Goal: Task Accomplishment & Management: Manage account settings

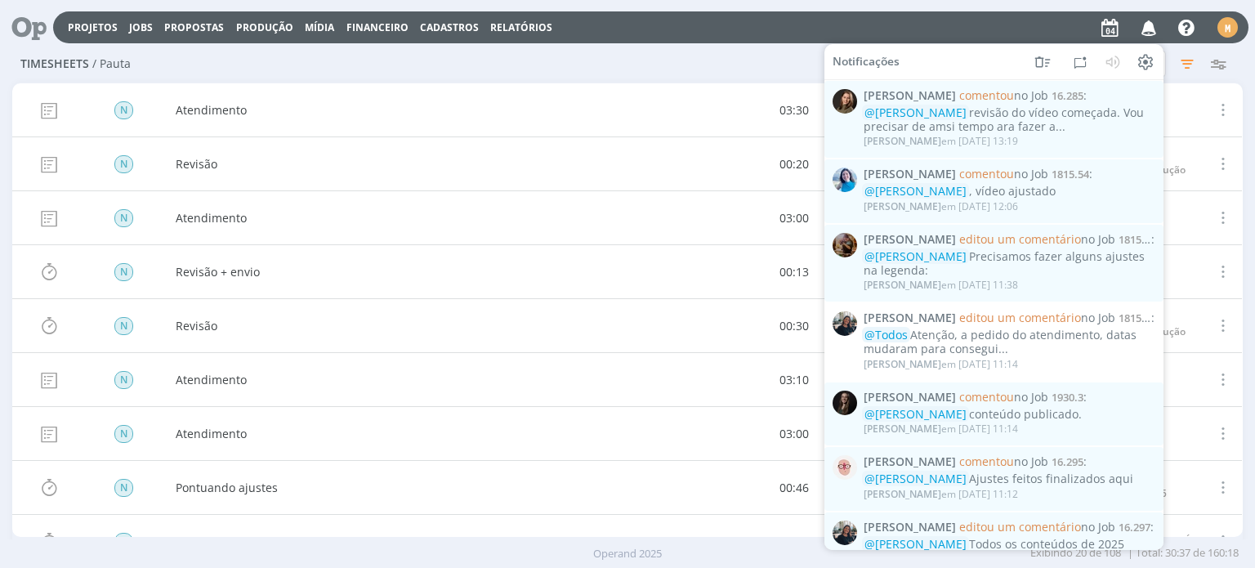
click at [1151, 28] on icon "button" at bounding box center [1149, 27] width 29 height 28
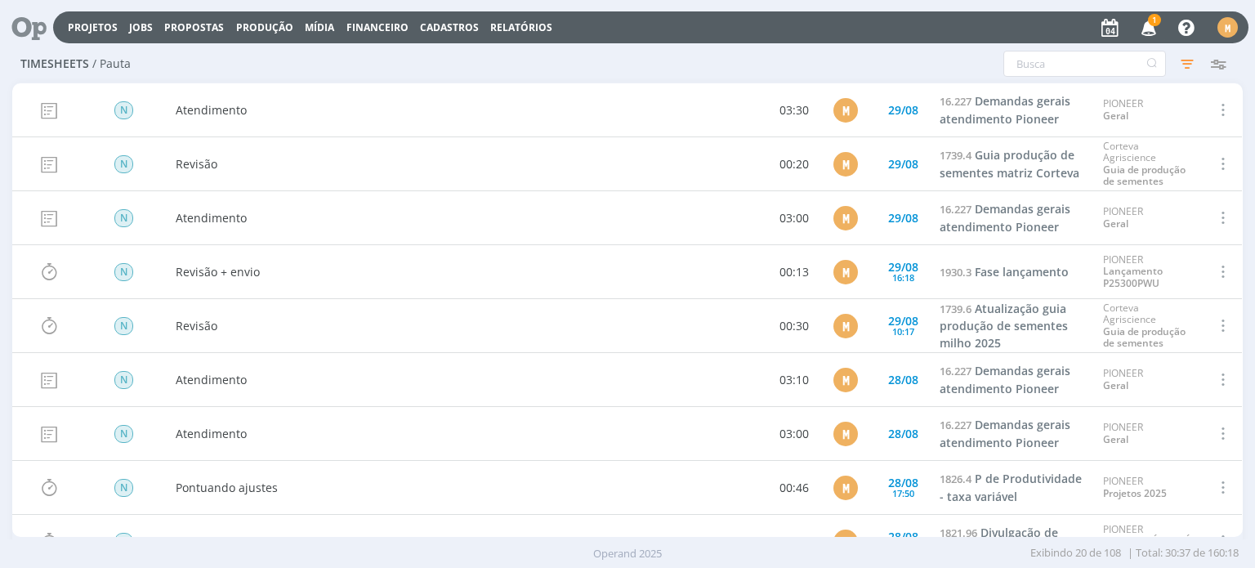
click at [29, 23] on icon at bounding box center [24, 27] width 34 height 32
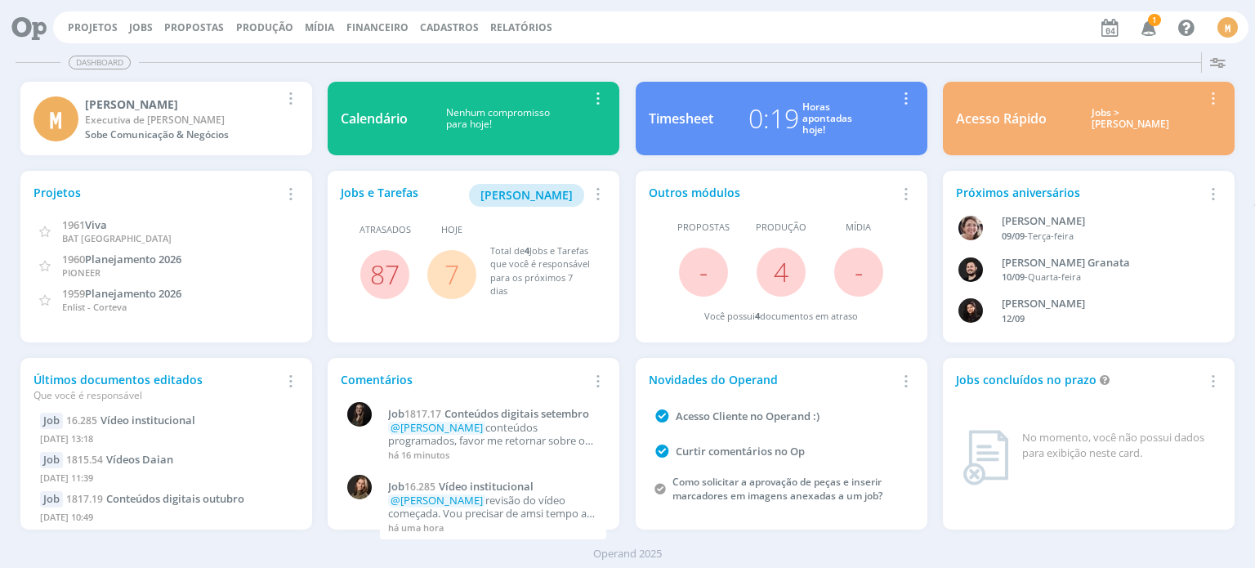
click at [124, 15] on div "Projetos Jobs Propostas Produção Mídia Financeiro Cadastros Relatórios 1 Notifi…" at bounding box center [651, 27] width 1196 height 32
click at [138, 29] on link "Jobs" at bounding box center [141, 27] width 24 height 14
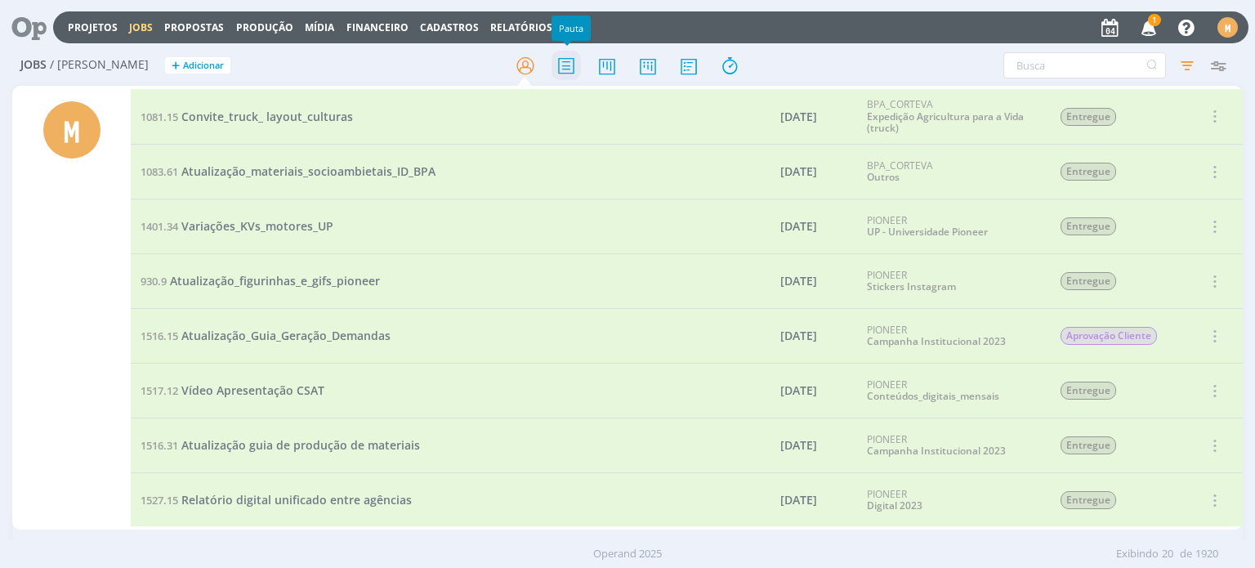
click at [561, 73] on icon at bounding box center [566, 66] width 29 height 32
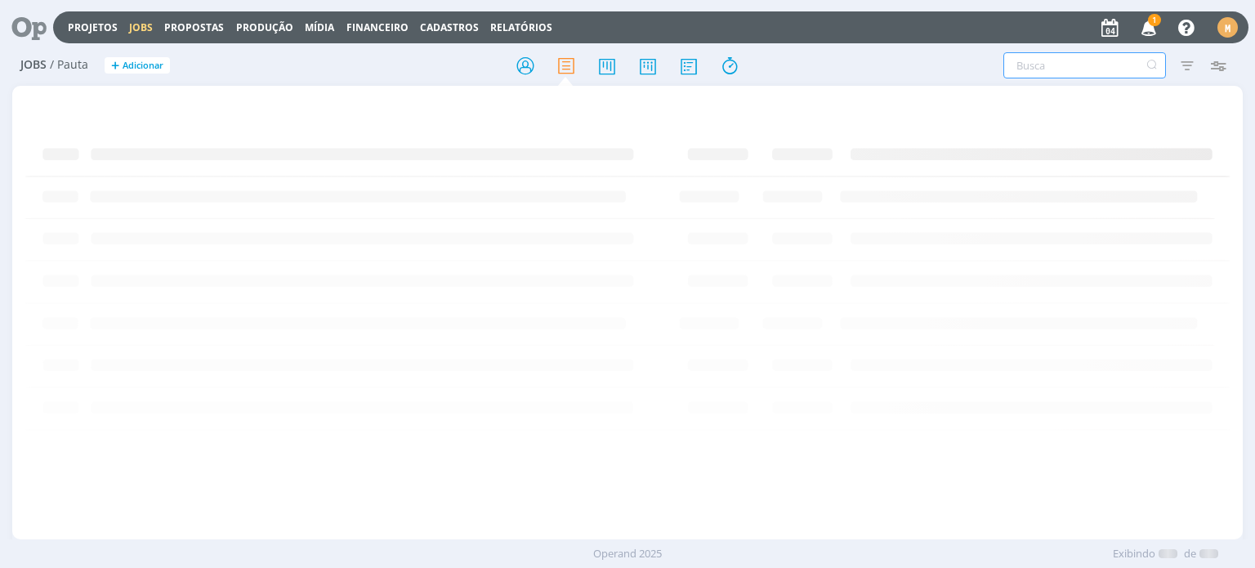
click at [1095, 59] on input "text" at bounding box center [1084, 65] width 163 height 26
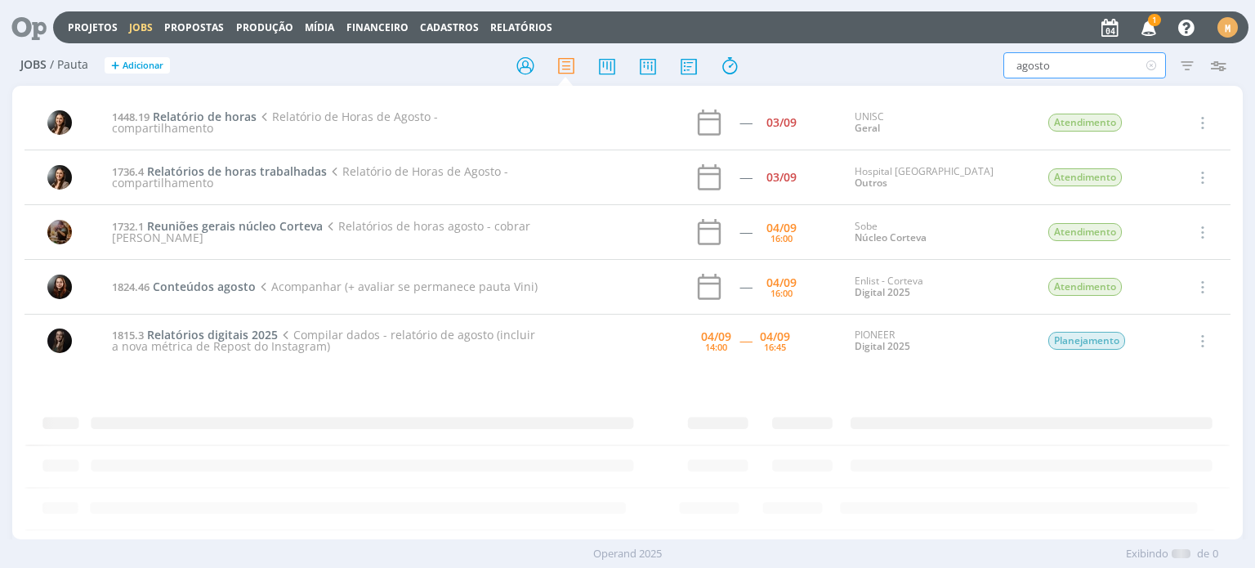
scroll to position [987, 0]
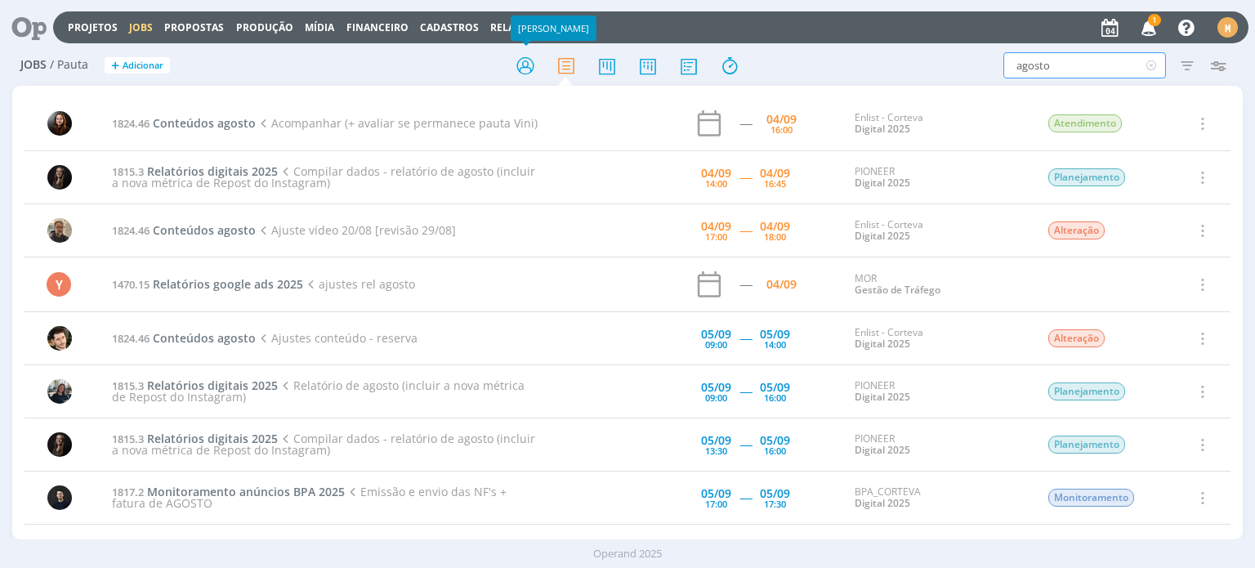
type input "agosto"
click at [507, 61] on div at bounding box center [627, 65] width 410 height 29
click at [518, 69] on icon at bounding box center [525, 66] width 29 height 32
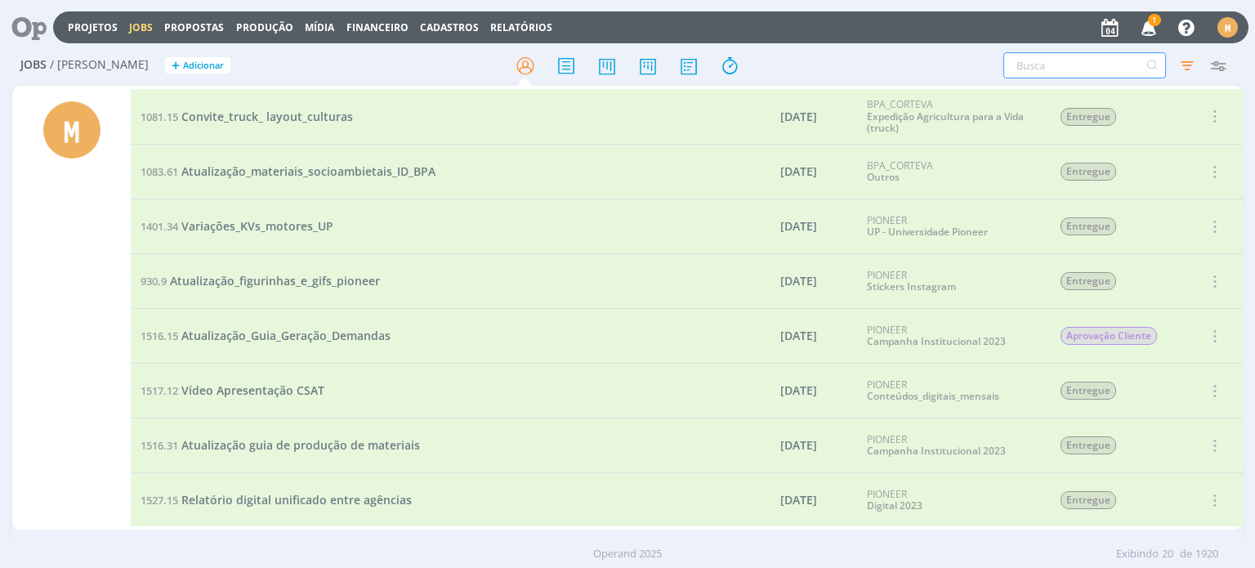
click at [1091, 57] on input "text" at bounding box center [1084, 65] width 163 height 26
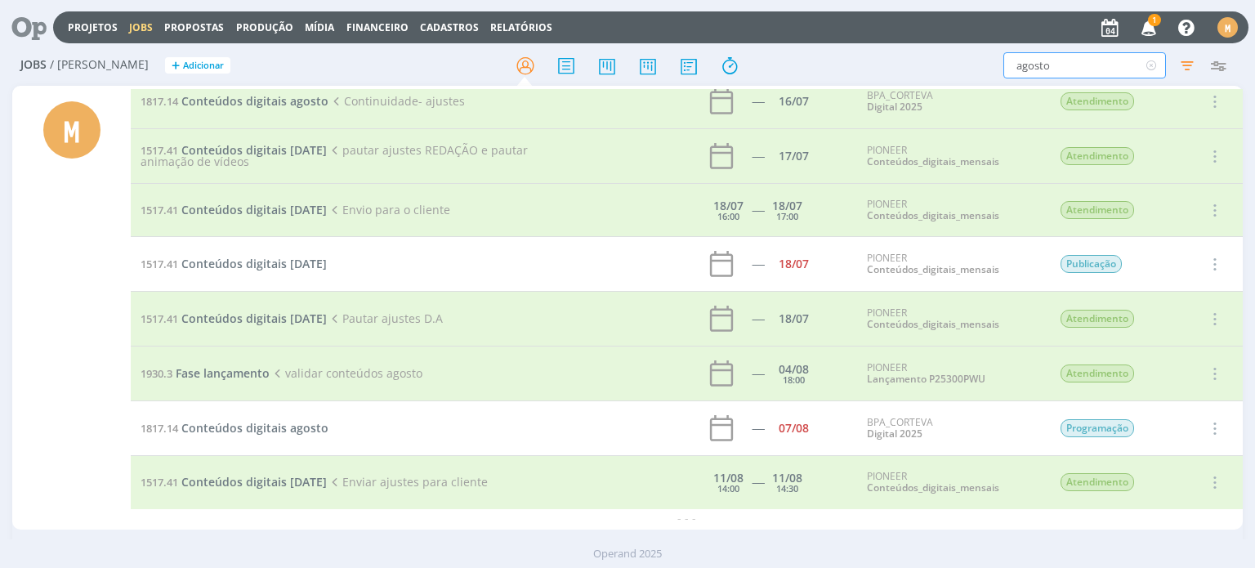
scroll to position [829, 0]
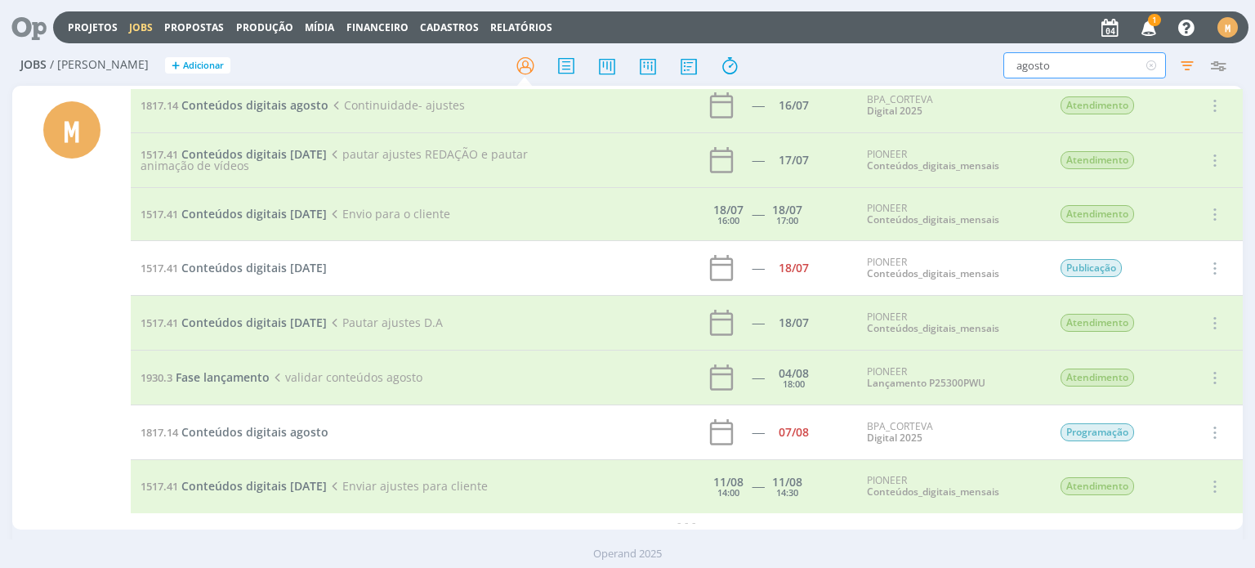
type input "agosto"
click at [305, 419] on td "1817.14 Conteúdos digitais agosto" at bounding box center [345, 432] width 429 height 55
click at [304, 427] on span "Conteúdos digitais agosto" at bounding box center [254, 432] width 147 height 16
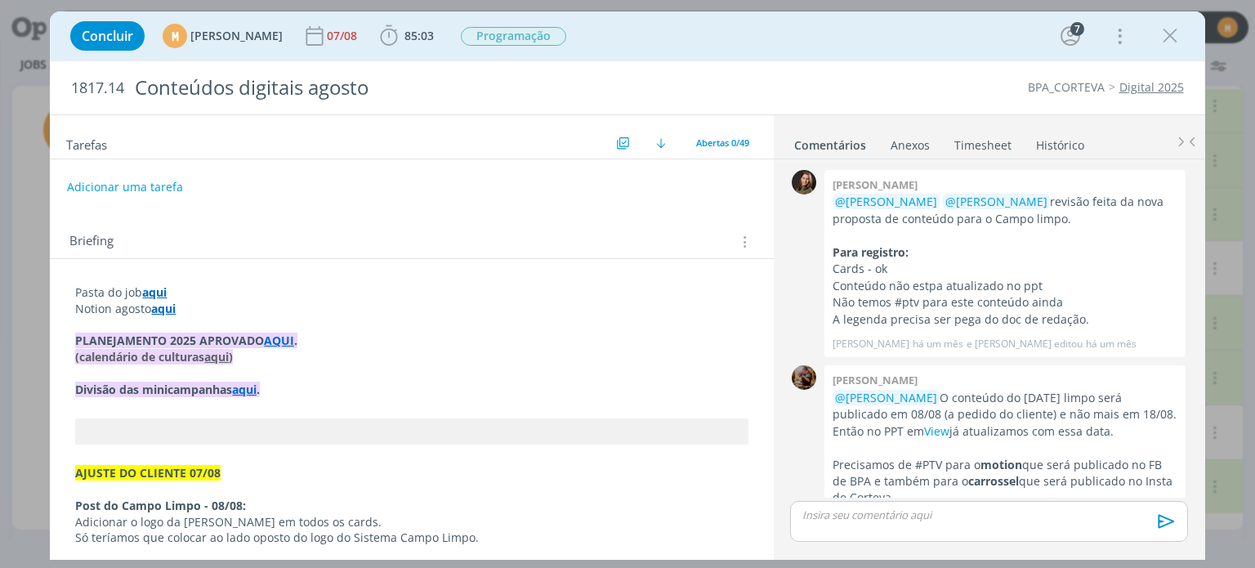
scroll to position [1923, 0]
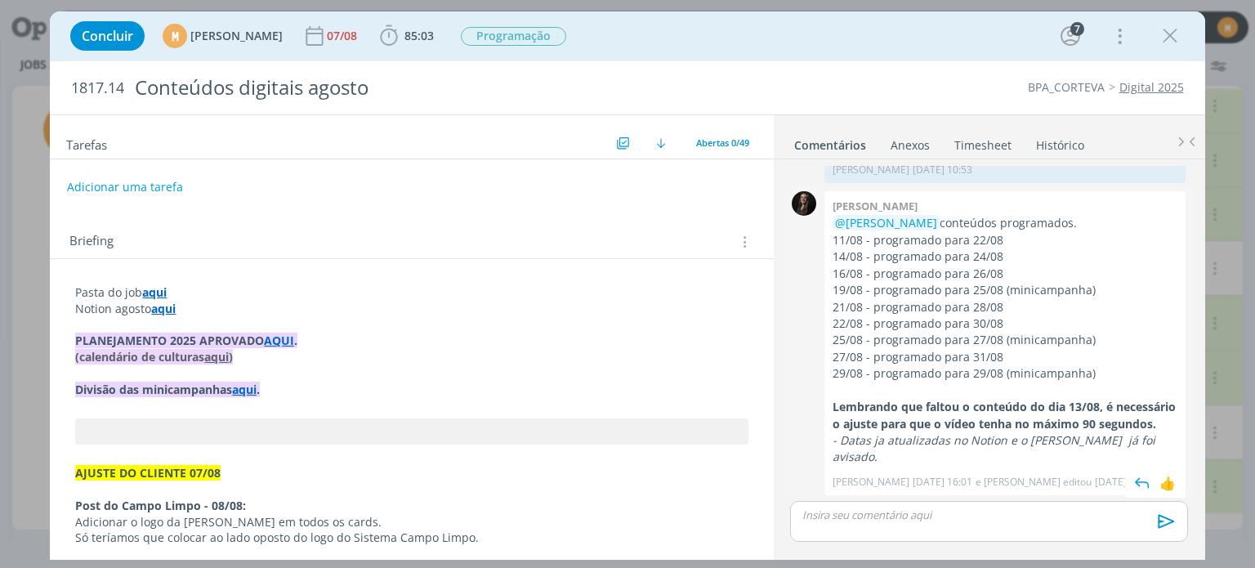
click at [936, 432] on p "Lembrando que faltou o conteúdo do dia 13/08, é necessário o ajuste para que o …" at bounding box center [1005, 416] width 345 height 34
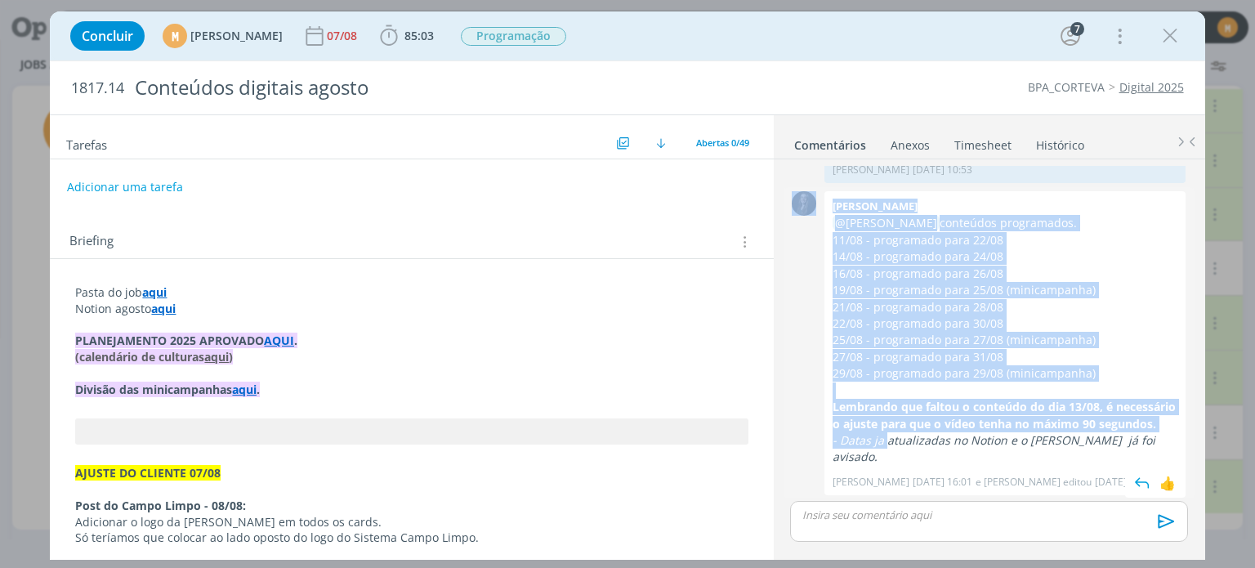
drag, startPoint x: 887, startPoint y: 449, endPoint x: 803, endPoint y: 395, distance: 100.0
click at [803, 395] on div "0 Natalia gass @Mariana Kochenborger conteúdos programados. 11/08 - programado …" at bounding box center [989, 343] width 410 height 312
click at [902, 432] on p "Lembrando que faltou o conteúdo do dia 13/08, é necessário o ajuste para que o …" at bounding box center [1005, 416] width 345 height 34
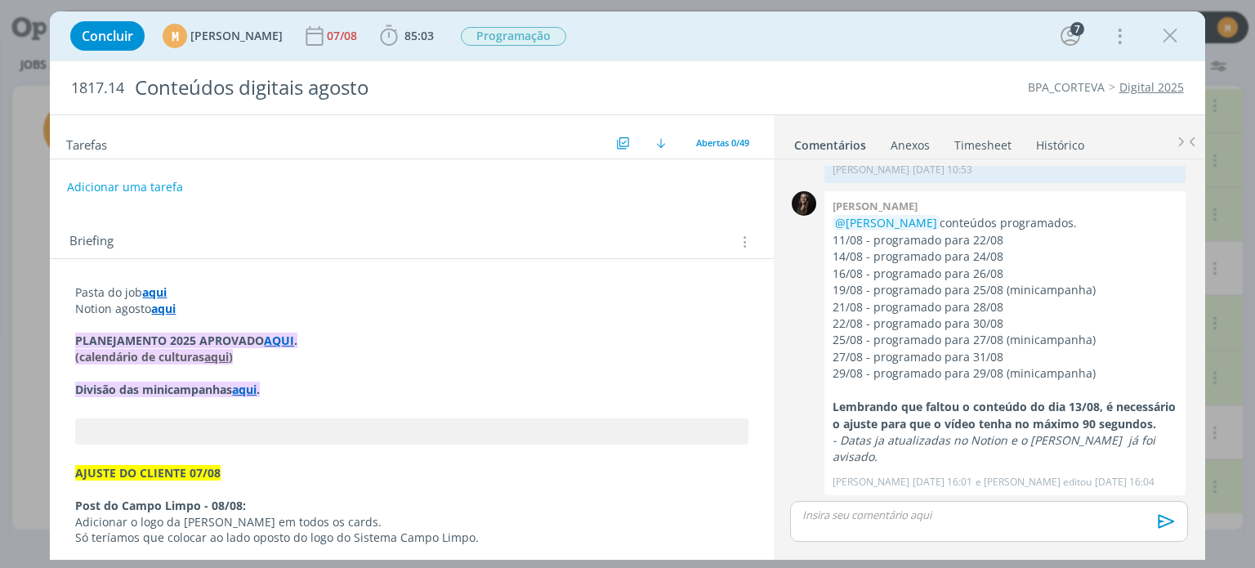
click at [157, 293] on strong "aqui" at bounding box center [154, 292] width 25 height 16
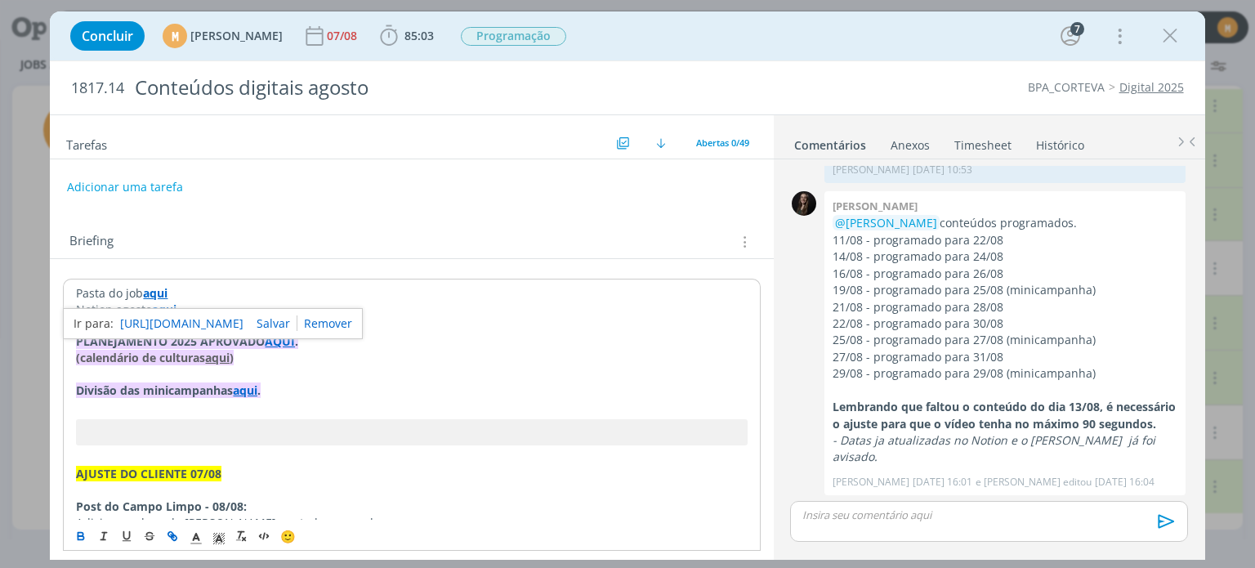
click at [172, 319] on link "https://sobeae.sharepoint.com/:f:/s/SOBEAE/EjAHbMxo12ZFvMzGNqiYOWsBhucawCadz9vM…" at bounding box center [181, 323] width 123 height 21
click at [224, 226] on div "Briefing Briefings Predefinidos Versões do Briefing Ver Briefing do Projeto" at bounding box center [411, 237] width 723 height 44
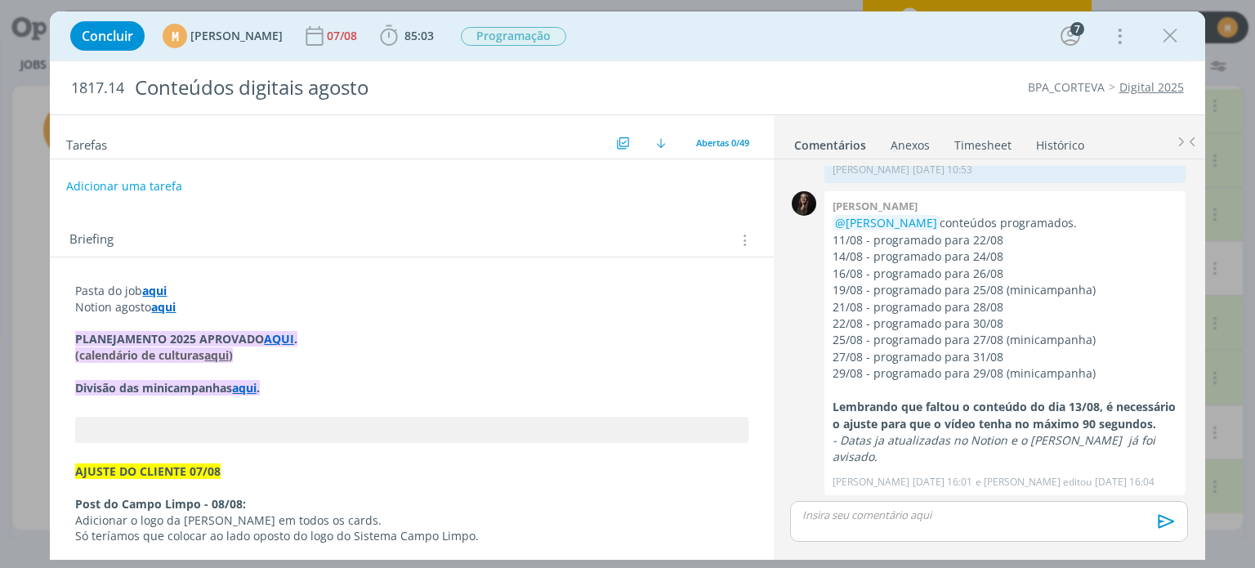
click at [144, 176] on button "Adicionar uma tarefa" at bounding box center [124, 186] width 116 height 28
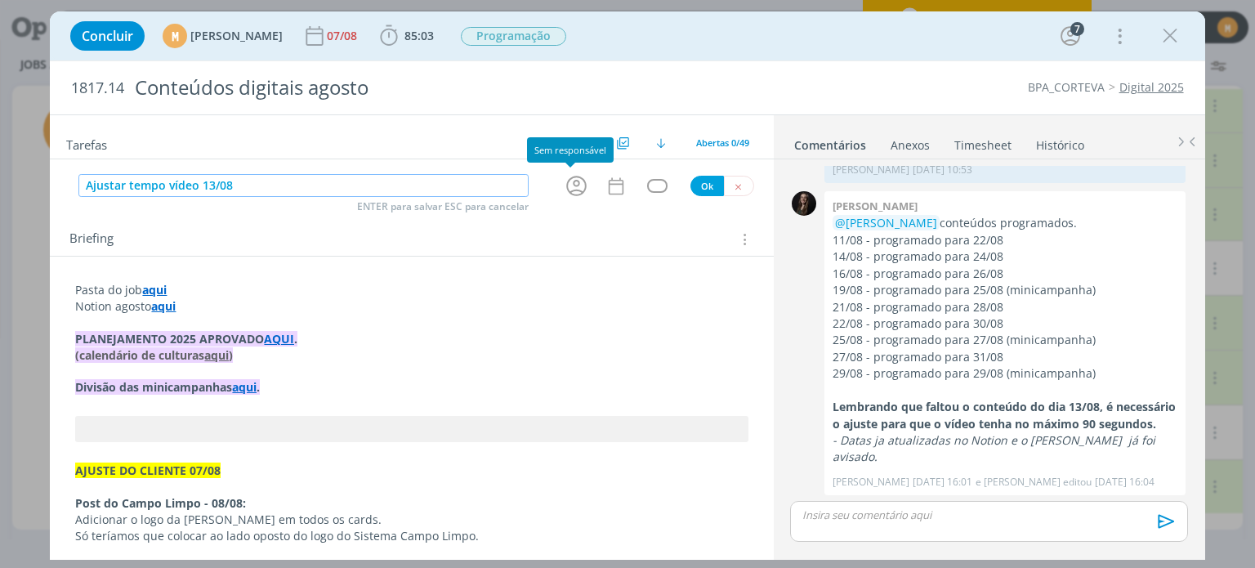
click at [570, 176] on icon "dialog" at bounding box center [576, 186] width 20 height 20
type input "Ajustar tempo vídeo 13/08"
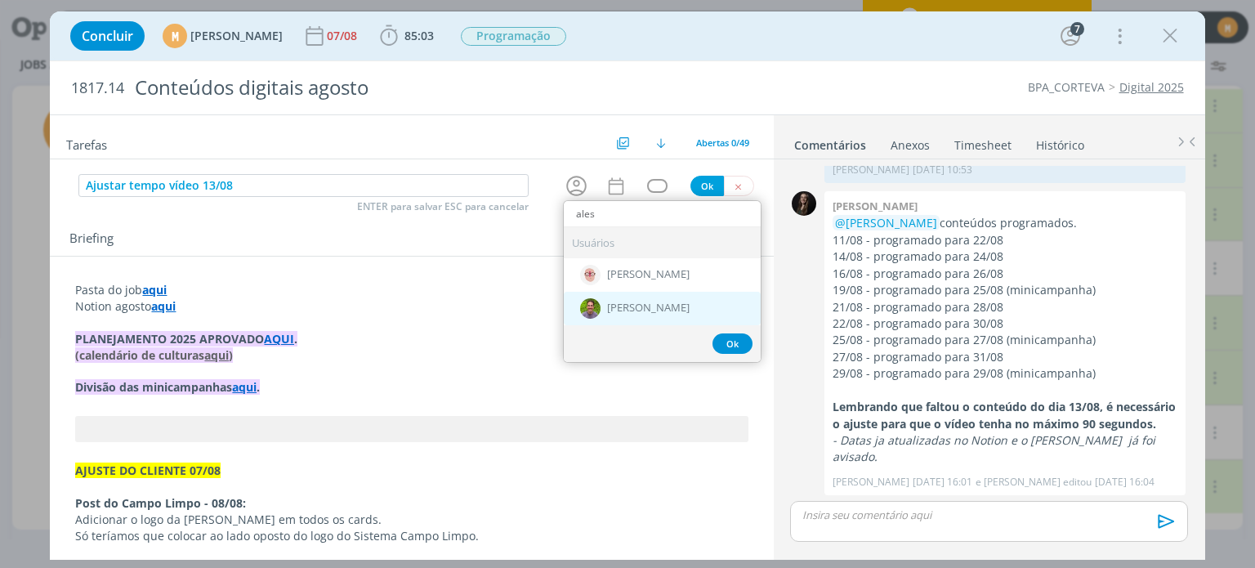
click at [649, 302] on span "[PERSON_NAME]" at bounding box center [648, 308] width 83 height 13
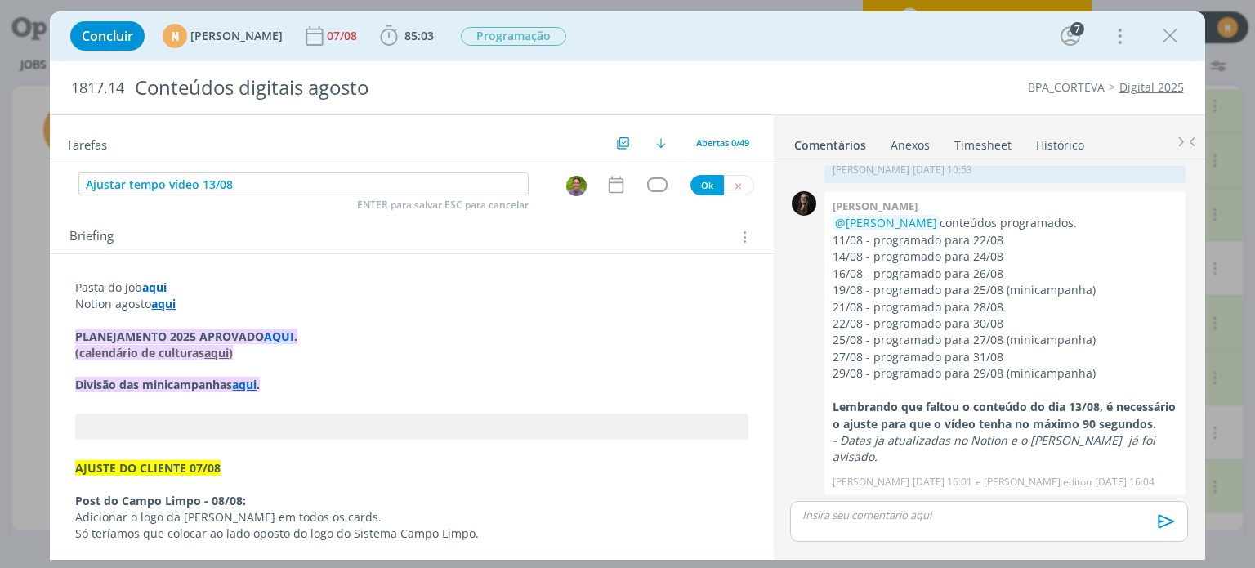
click at [570, 182] on img "dialog" at bounding box center [576, 186] width 20 height 20
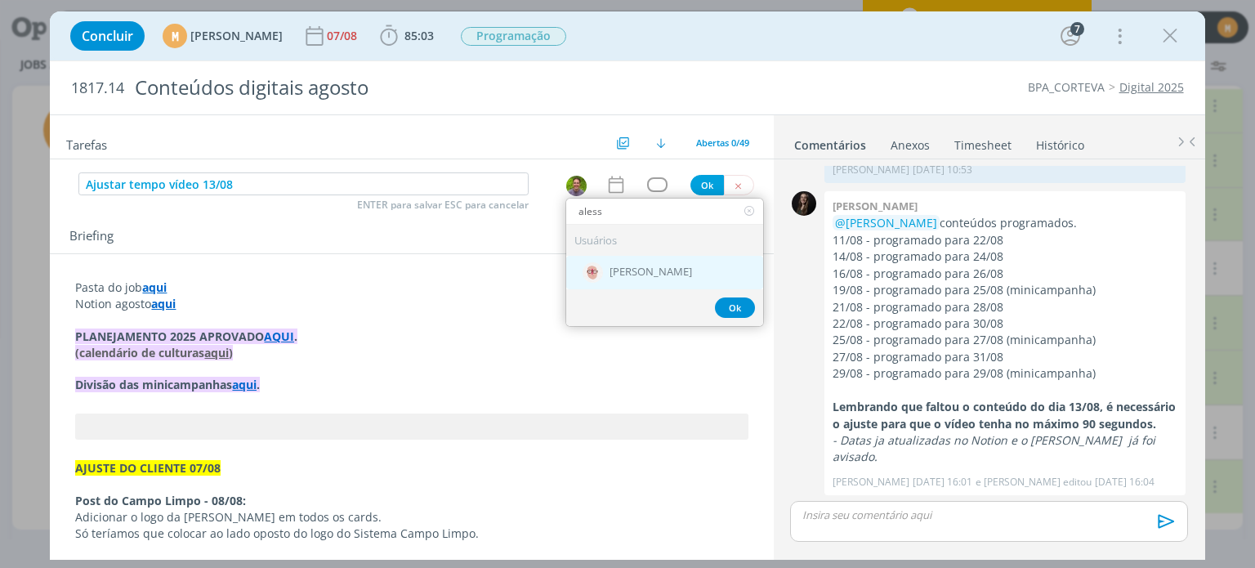
type input "aless"
click at [637, 258] on div "[PERSON_NAME]" at bounding box center [664, 273] width 197 height 34
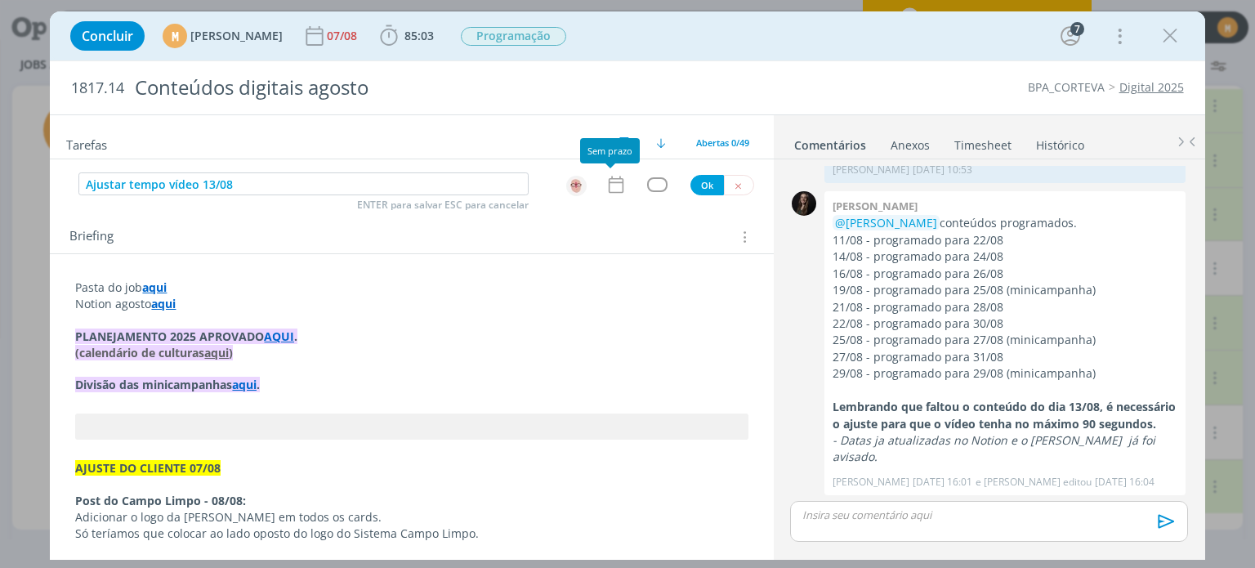
click at [608, 182] on icon "dialog" at bounding box center [615, 185] width 15 height 17
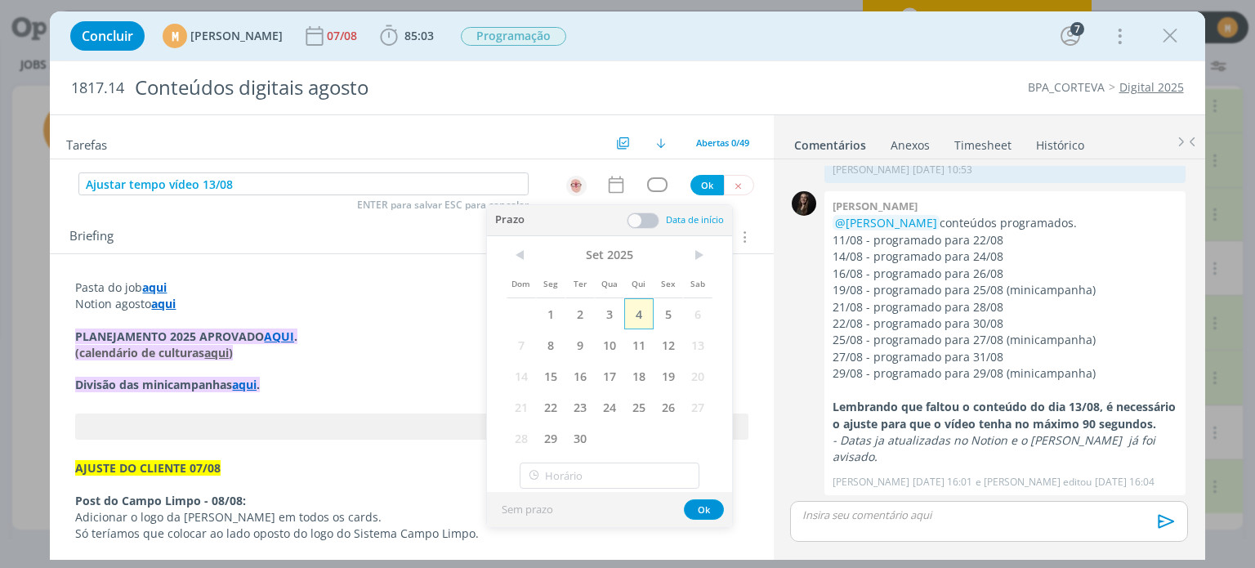
click at [636, 306] on span "4" at bounding box center [638, 313] width 29 height 31
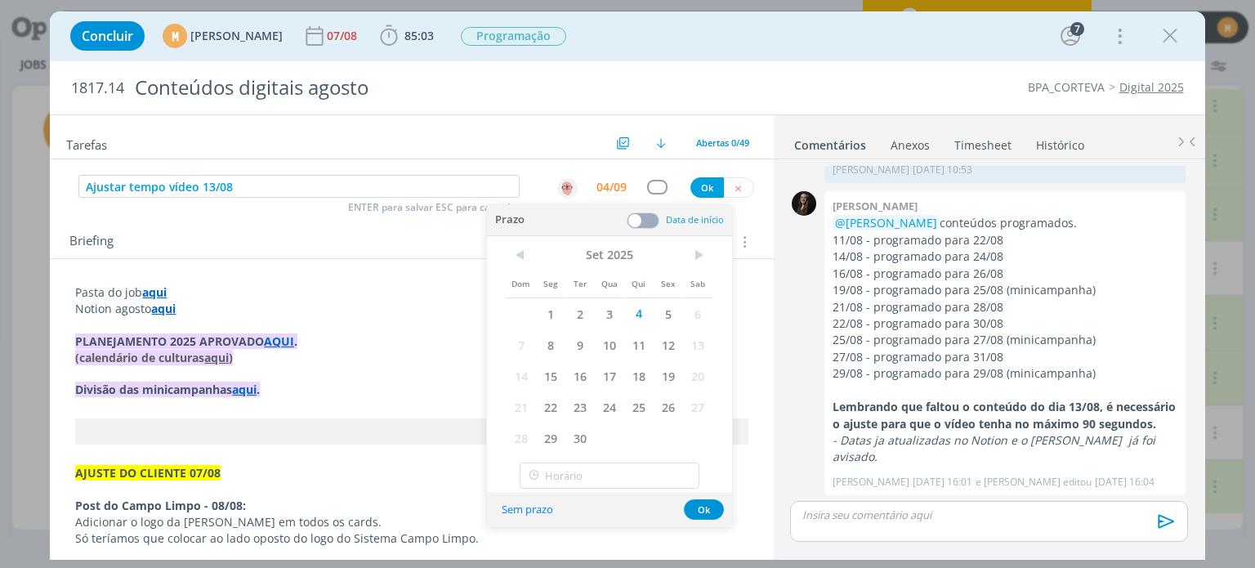
click at [634, 226] on span at bounding box center [643, 220] width 33 height 16
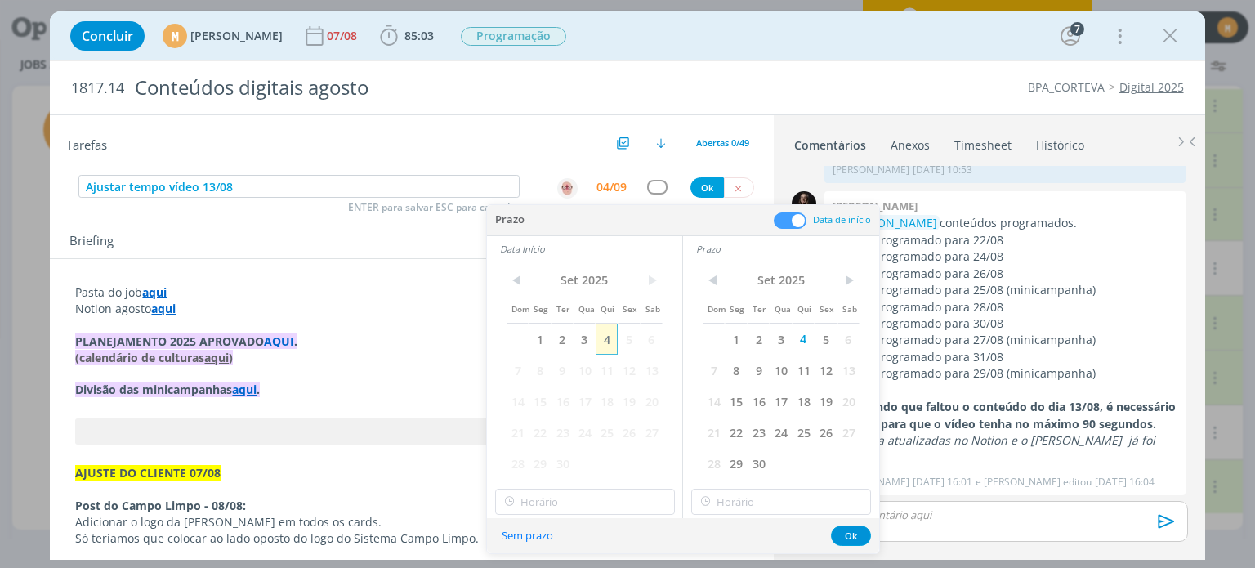
click at [612, 342] on span "4" at bounding box center [607, 339] width 22 height 31
click at [606, 339] on span "4" at bounding box center [607, 339] width 22 height 31
click at [854, 544] on button "Ok" at bounding box center [851, 535] width 40 height 20
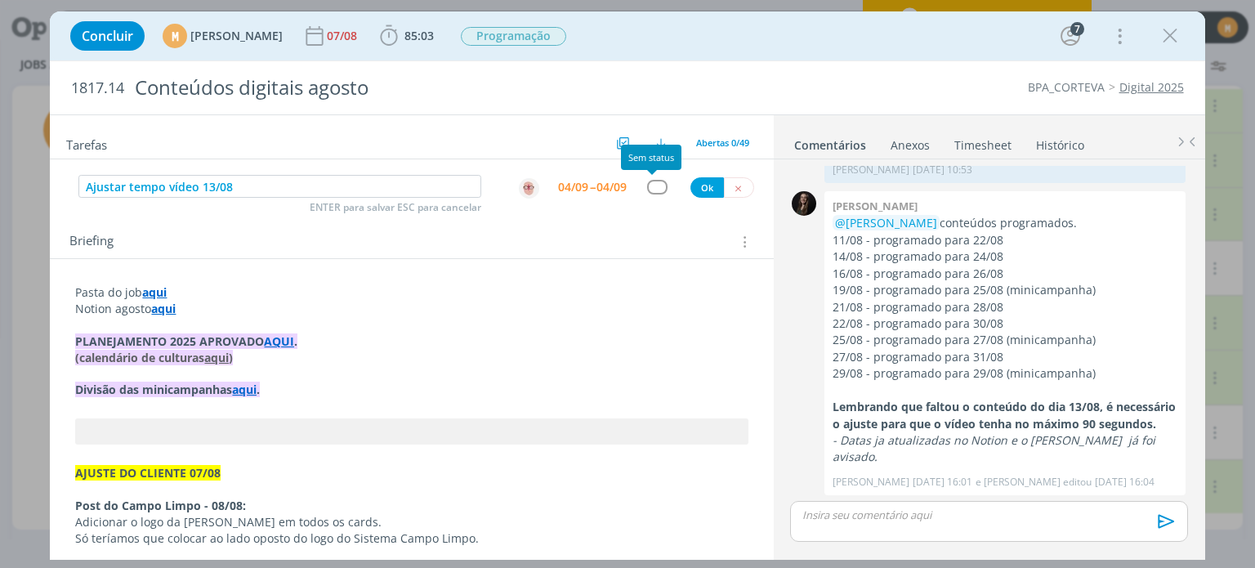
click at [647, 183] on div "dialog" at bounding box center [657, 187] width 20 height 14
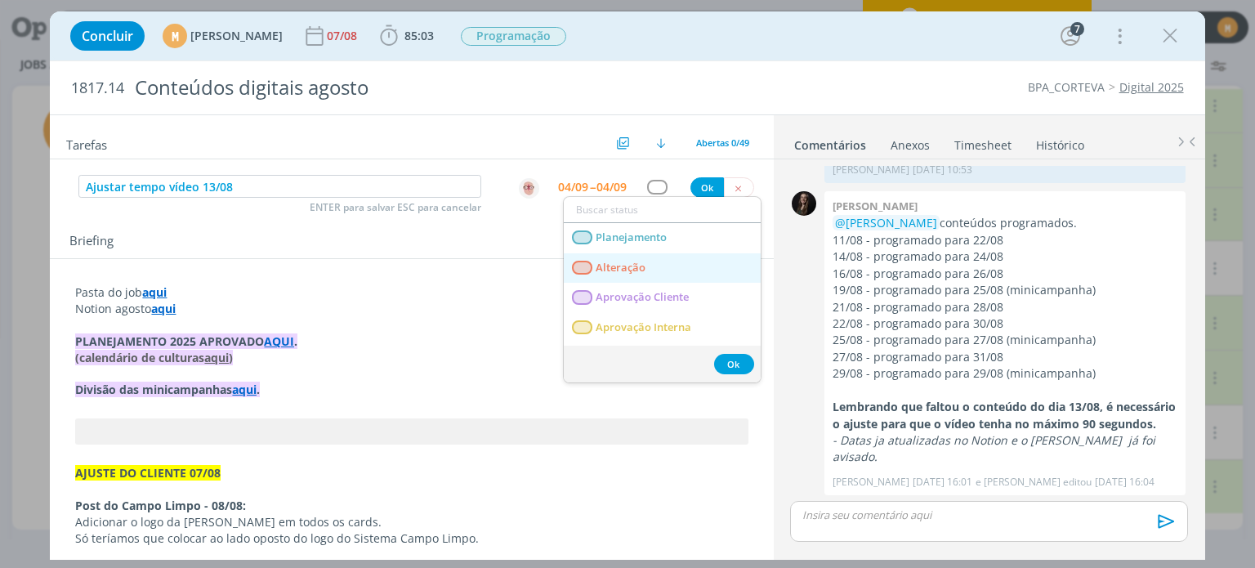
click at [669, 259] on link "Alteração" at bounding box center [662, 268] width 197 height 30
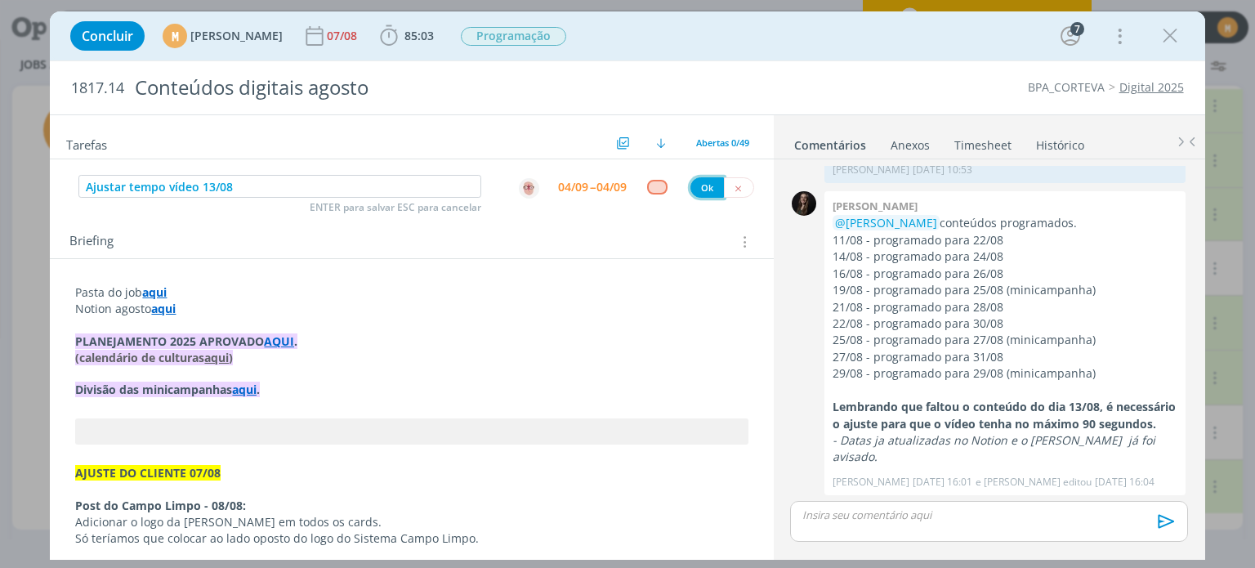
click at [703, 177] on button "Ok" at bounding box center [708, 187] width 34 height 20
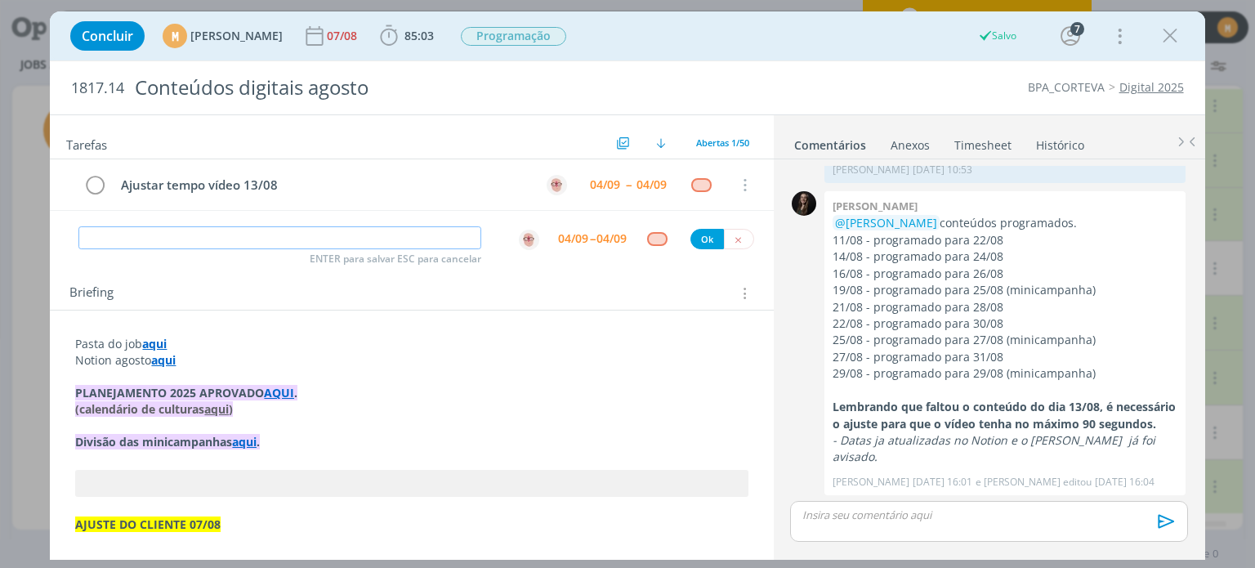
scroll to position [829, 0]
click at [726, 234] on button "dialog" at bounding box center [739, 239] width 30 height 20
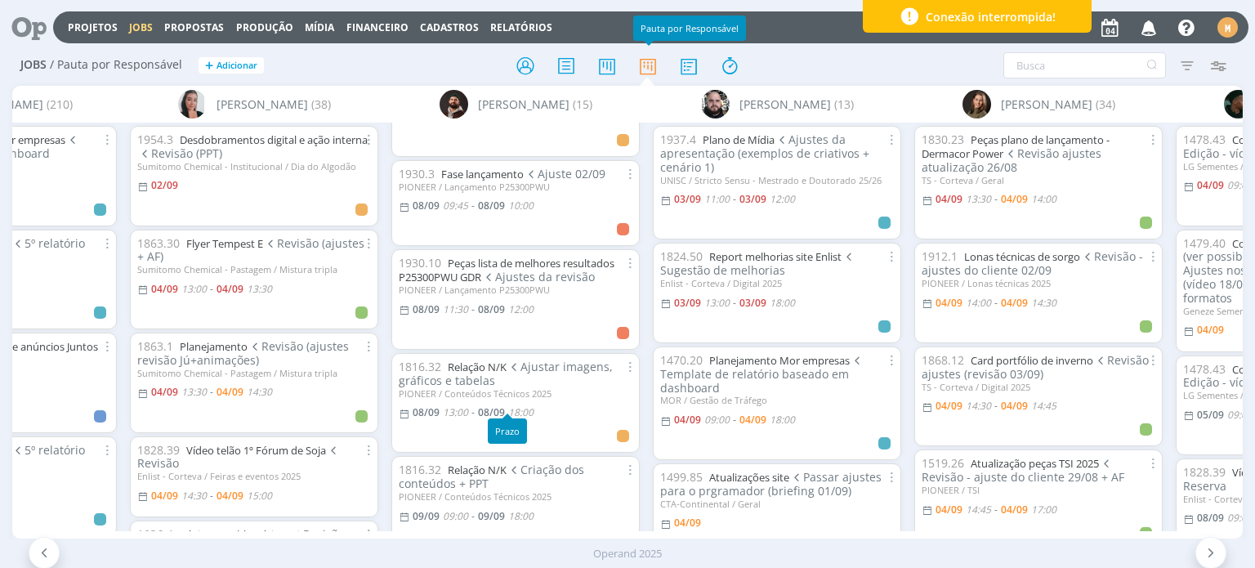
scroll to position [817, 0]
click at [477, 375] on link "Relação N/K" at bounding box center [477, 370] width 59 height 15
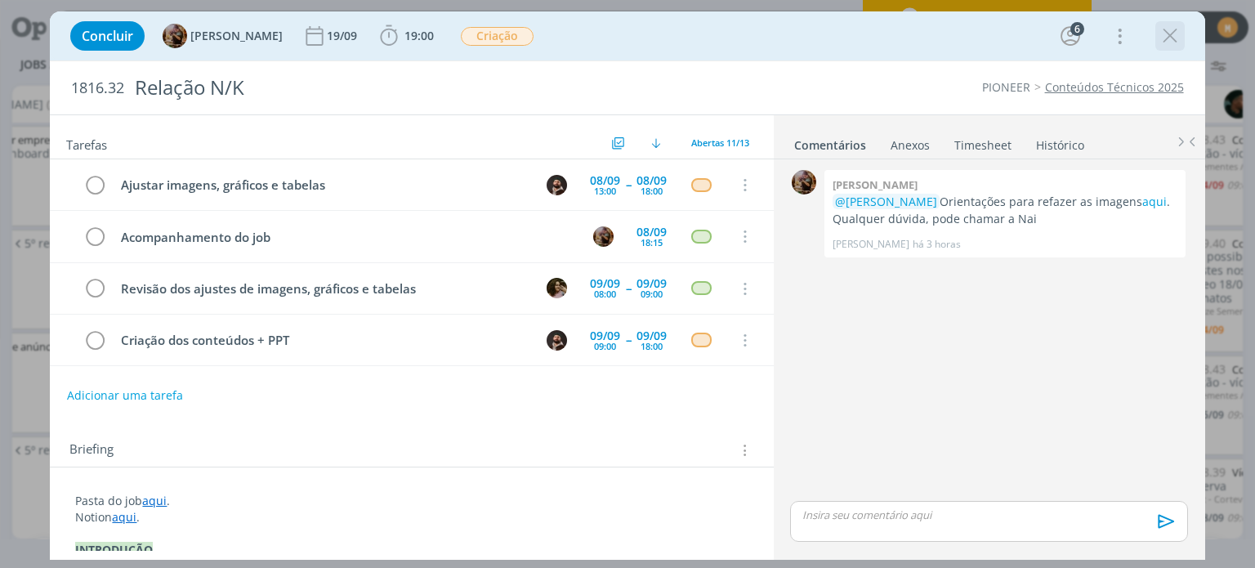
click at [1164, 29] on icon "dialog" at bounding box center [1170, 36] width 25 height 25
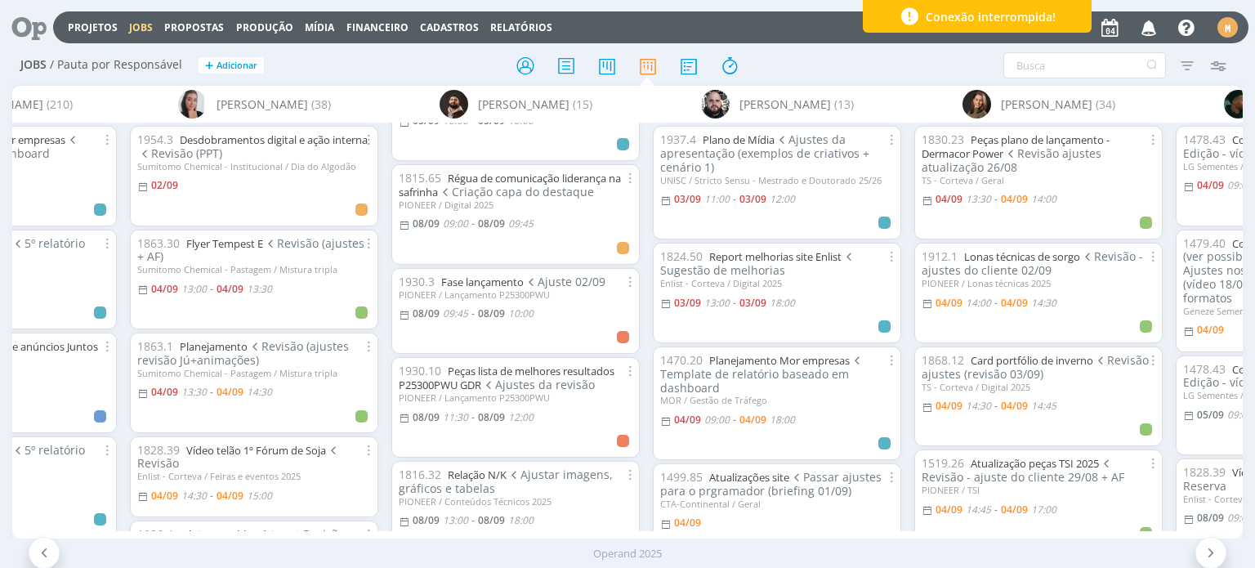
scroll to position [654, 0]
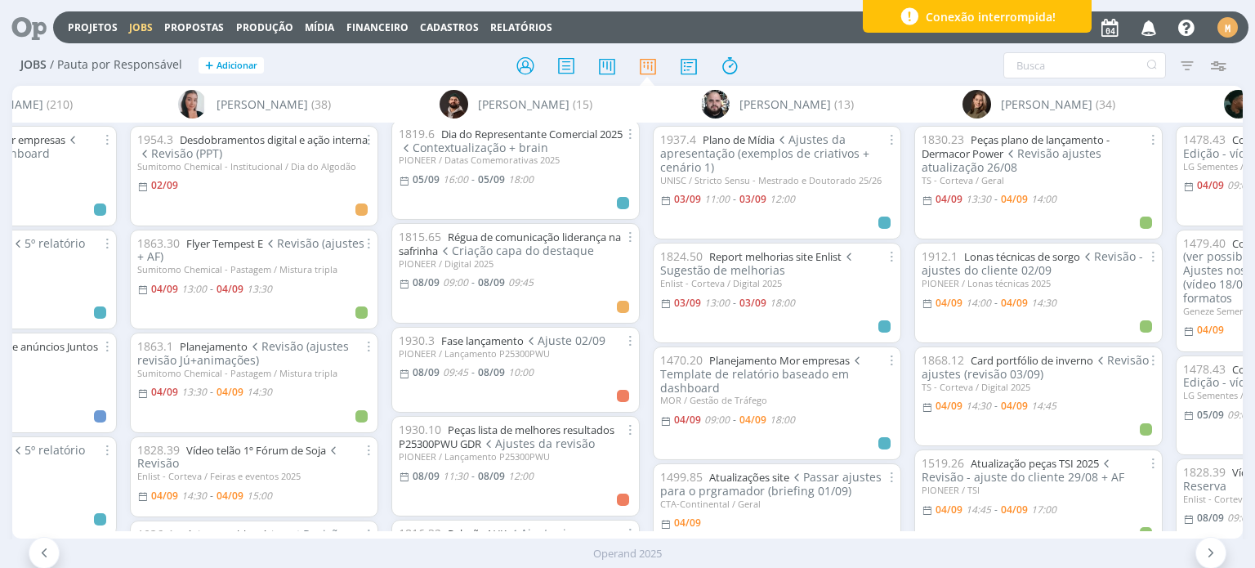
click at [1147, 31] on icon "button" at bounding box center [1149, 27] width 29 height 28
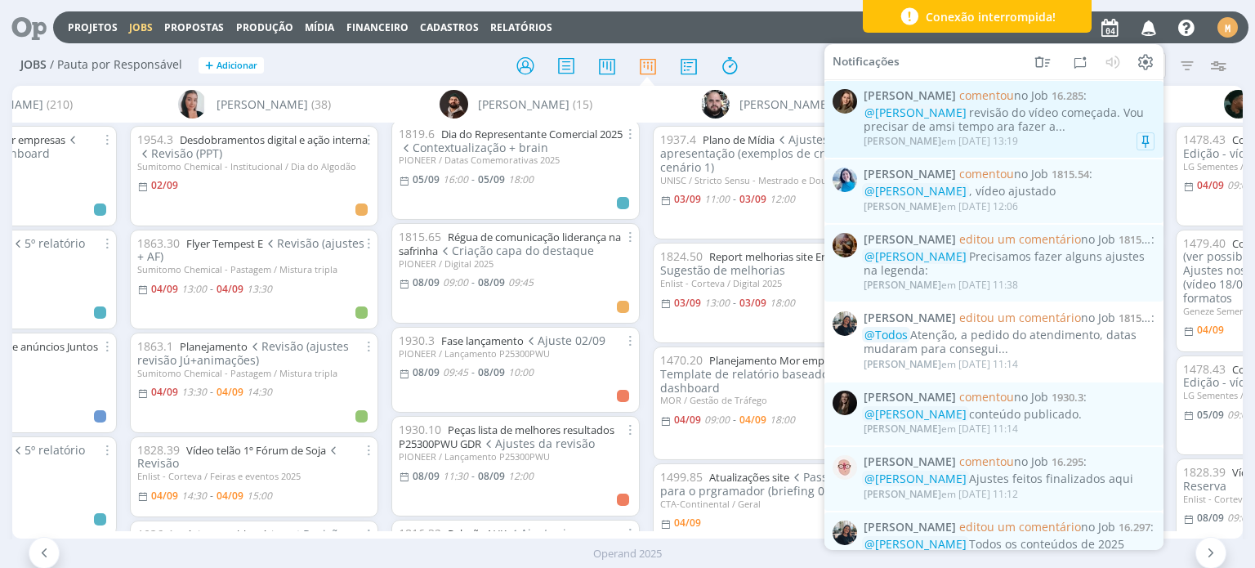
click at [983, 104] on div "Julia Abich comentou no Job 16.285 : @Mariana Kochenborger revisão do vídeo com…" at bounding box center [1009, 119] width 291 height 60
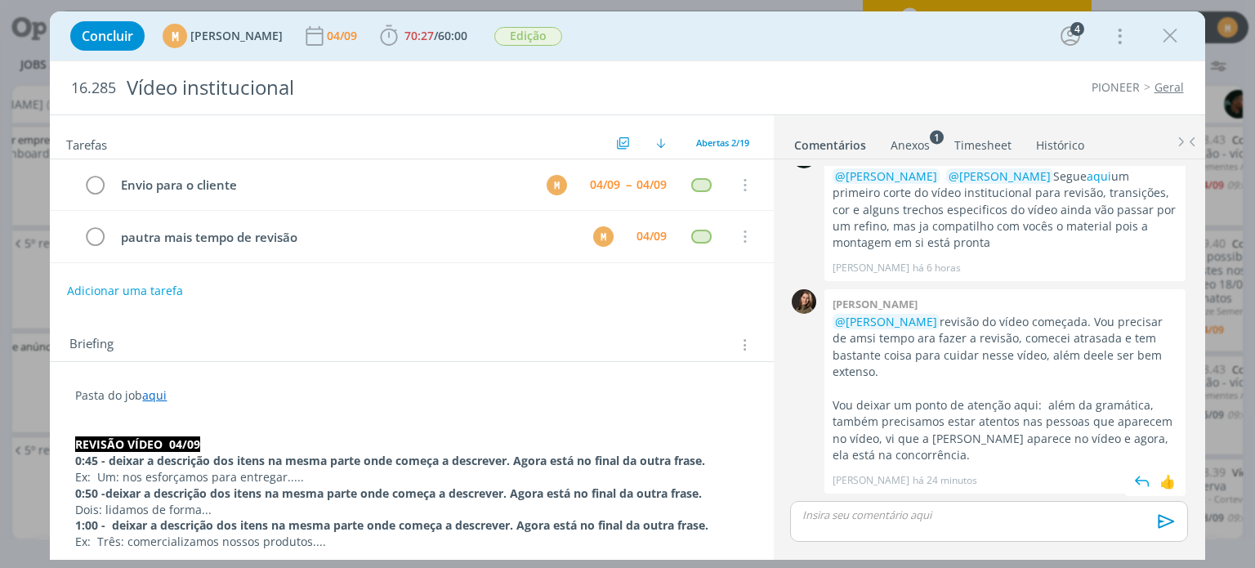
scroll to position [632, 0]
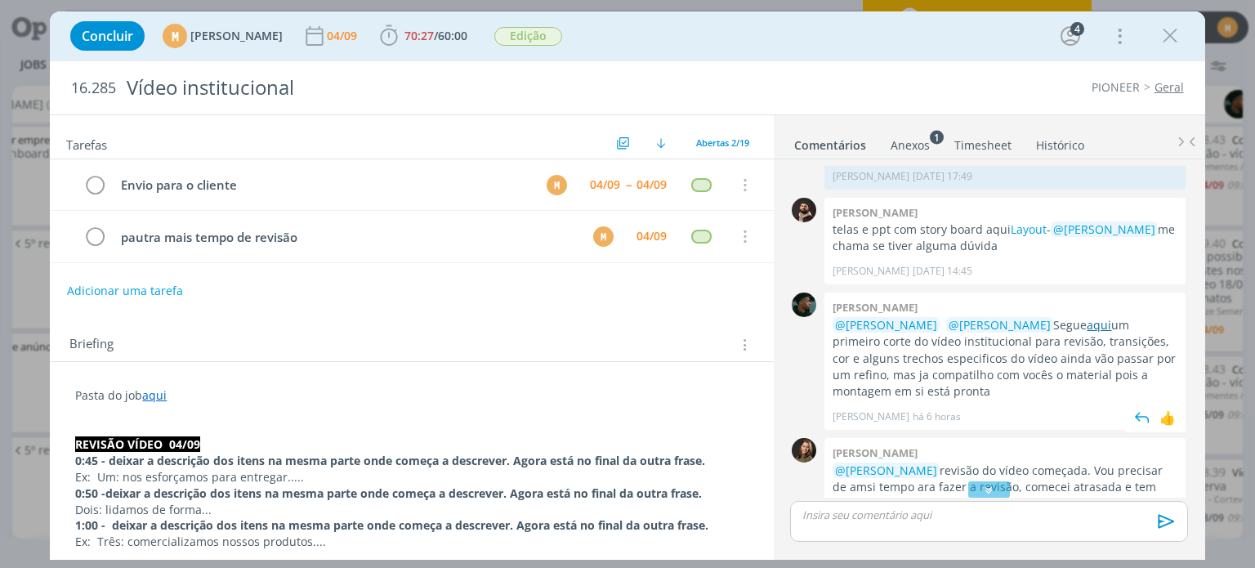
click at [1097, 333] on link "aqui" at bounding box center [1099, 325] width 25 height 16
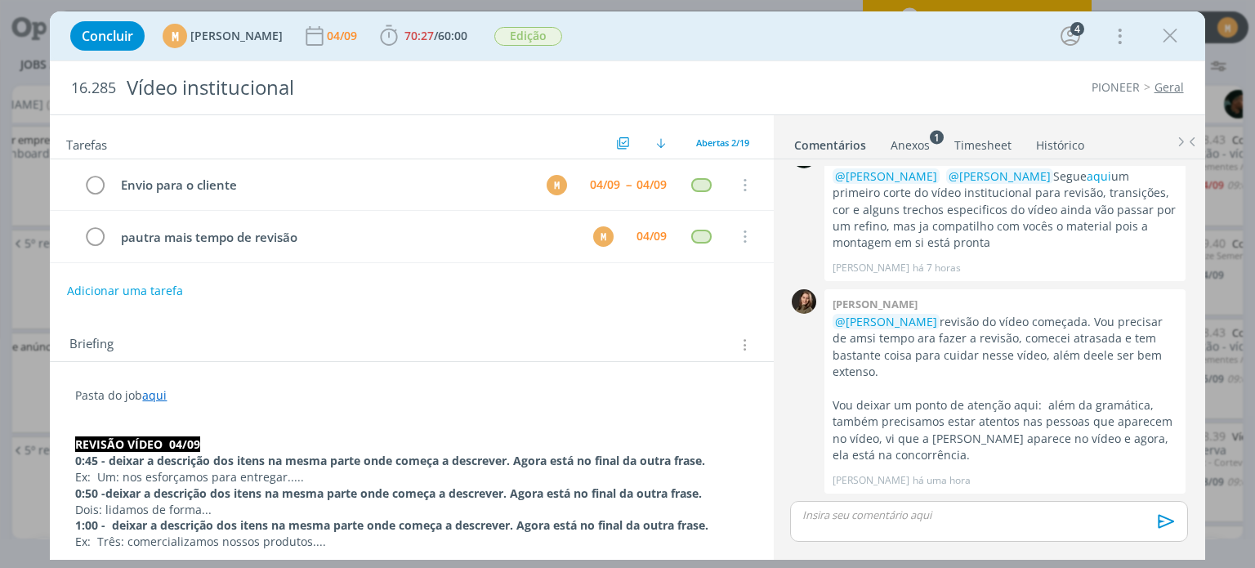
click at [880, 43] on div "Concluir M Mariana Kochenborger 04/09 70:27 / 60:00 Iniciar Apontar Data * 04/0…" at bounding box center [627, 35] width 1130 height 39
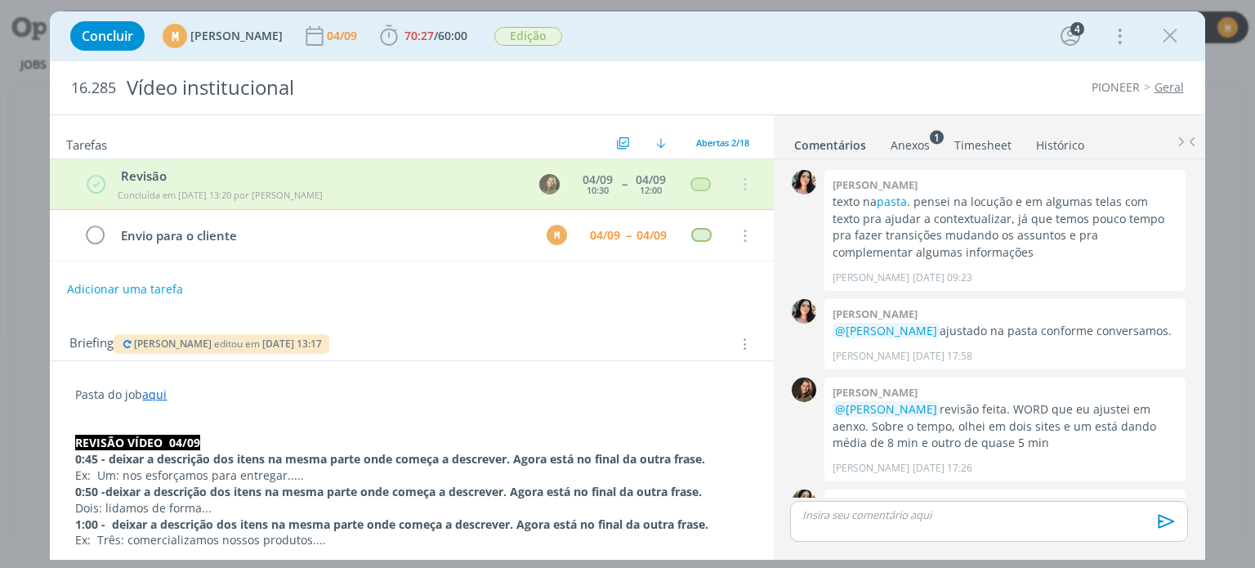
scroll to position [796, 0]
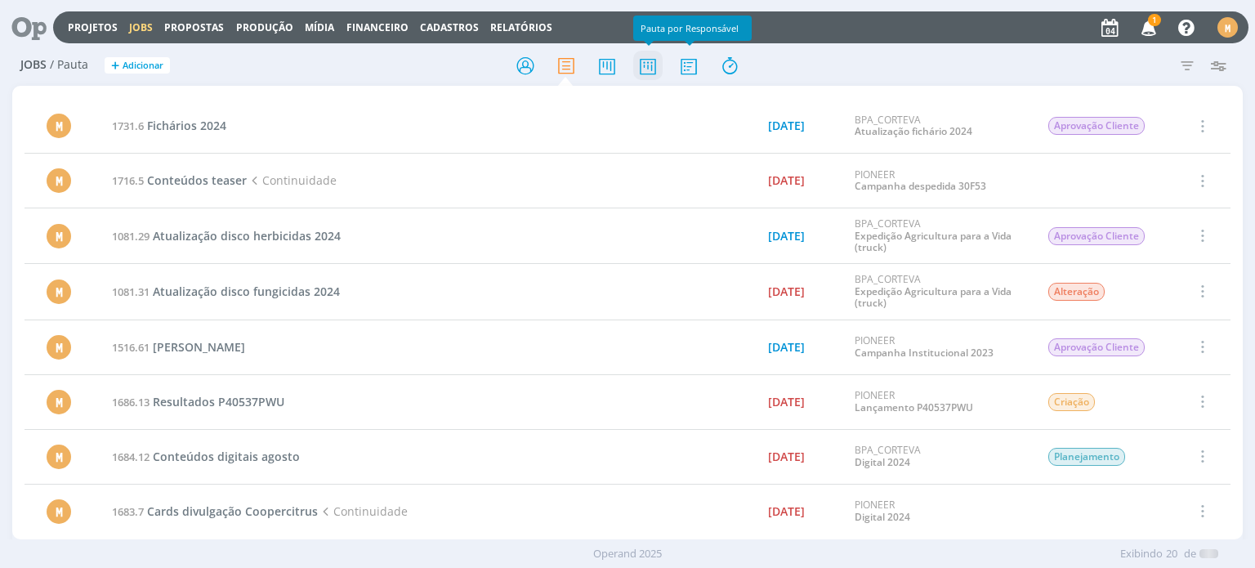
click at [647, 65] on icon at bounding box center [647, 66] width 29 height 32
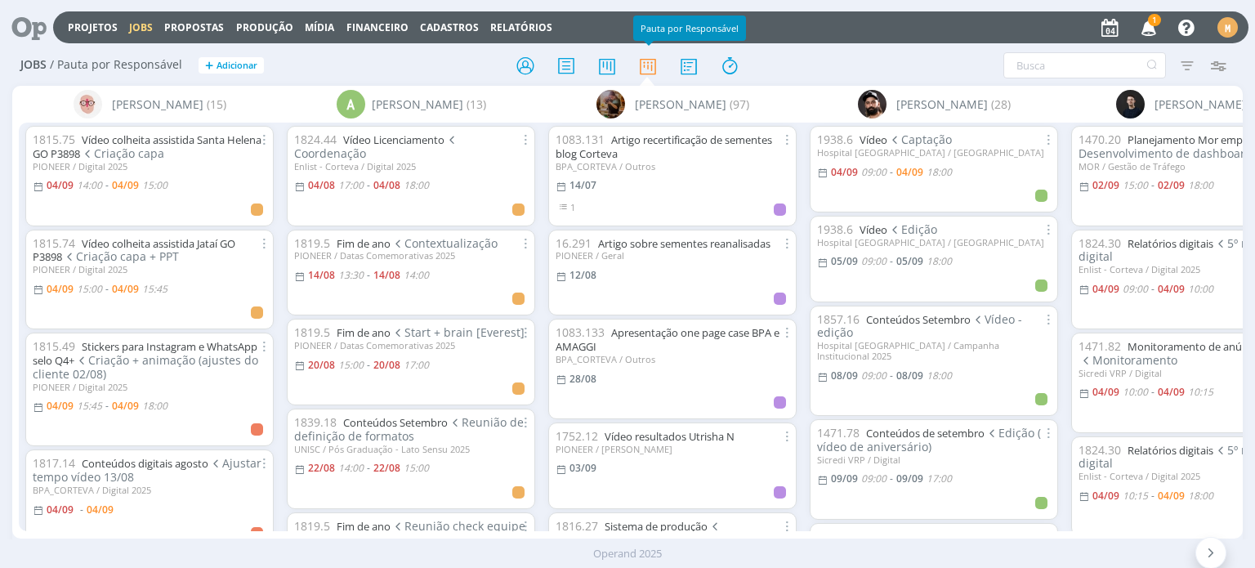
click at [1151, 19] on span "1" at bounding box center [1154, 20] width 13 height 12
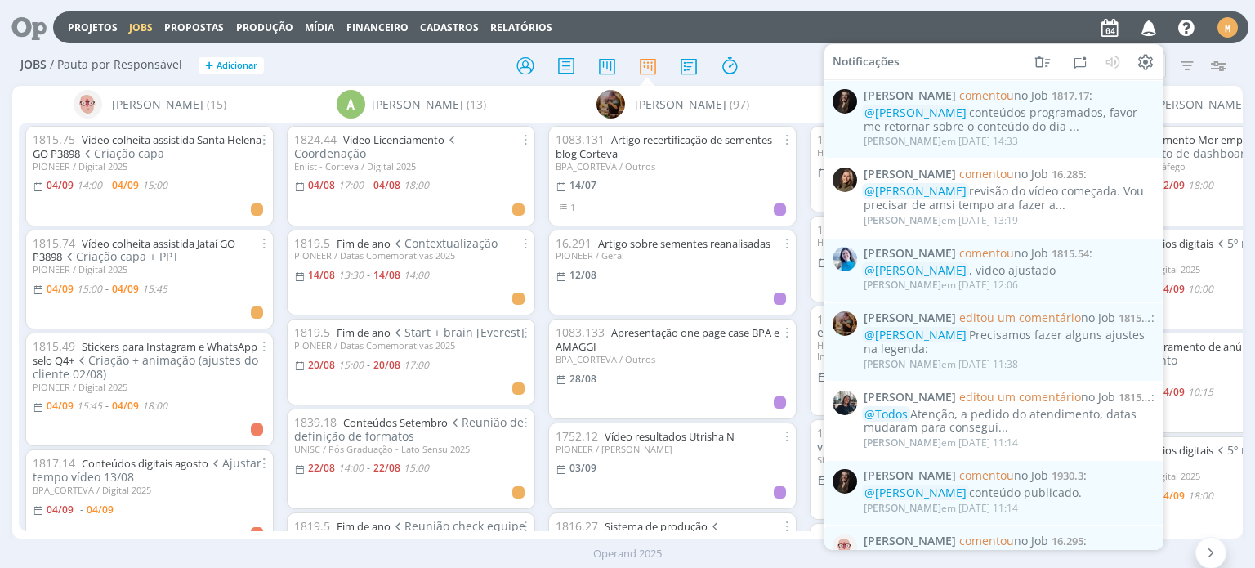
click at [1151, 19] on icon "button" at bounding box center [1149, 27] width 29 height 28
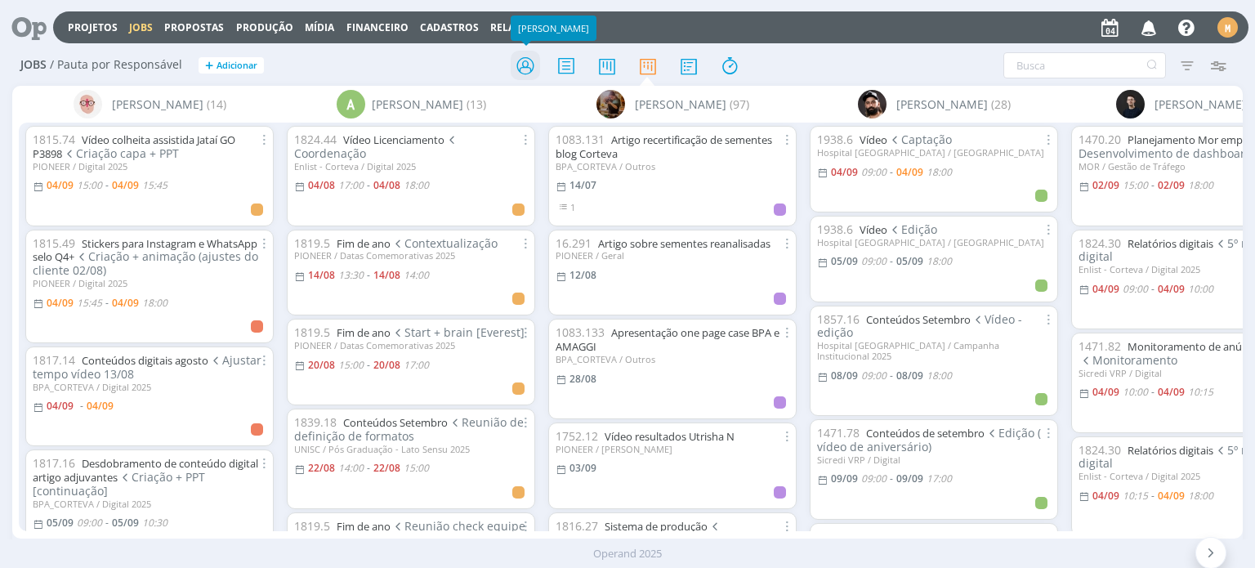
click at [520, 68] on icon at bounding box center [525, 66] width 29 height 32
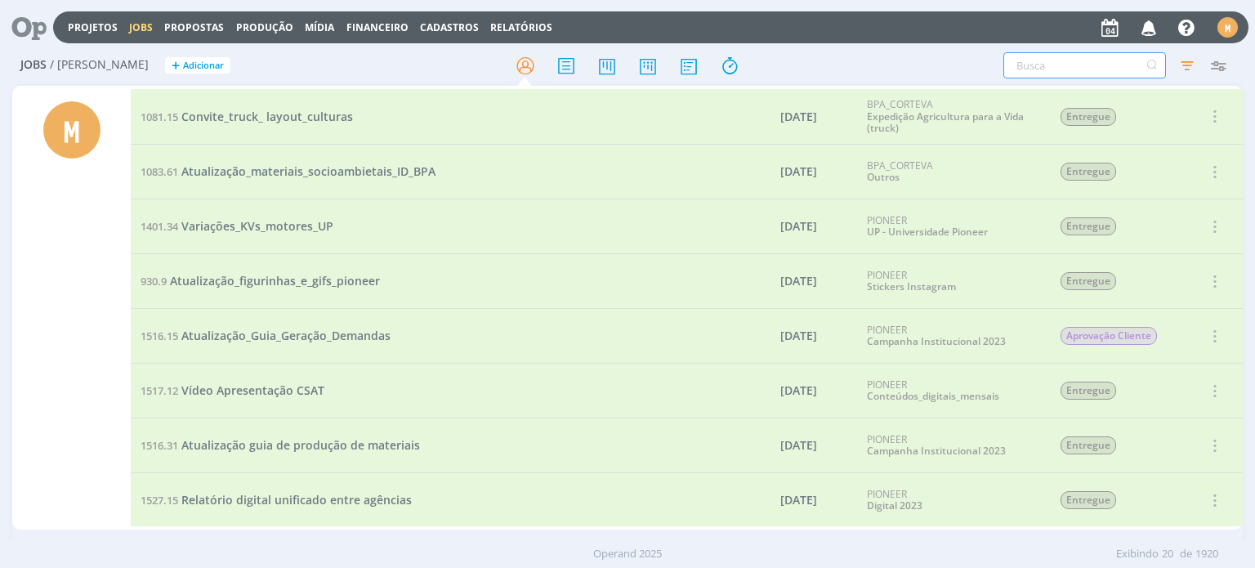
click at [1048, 77] on input "text" at bounding box center [1084, 65] width 163 height 26
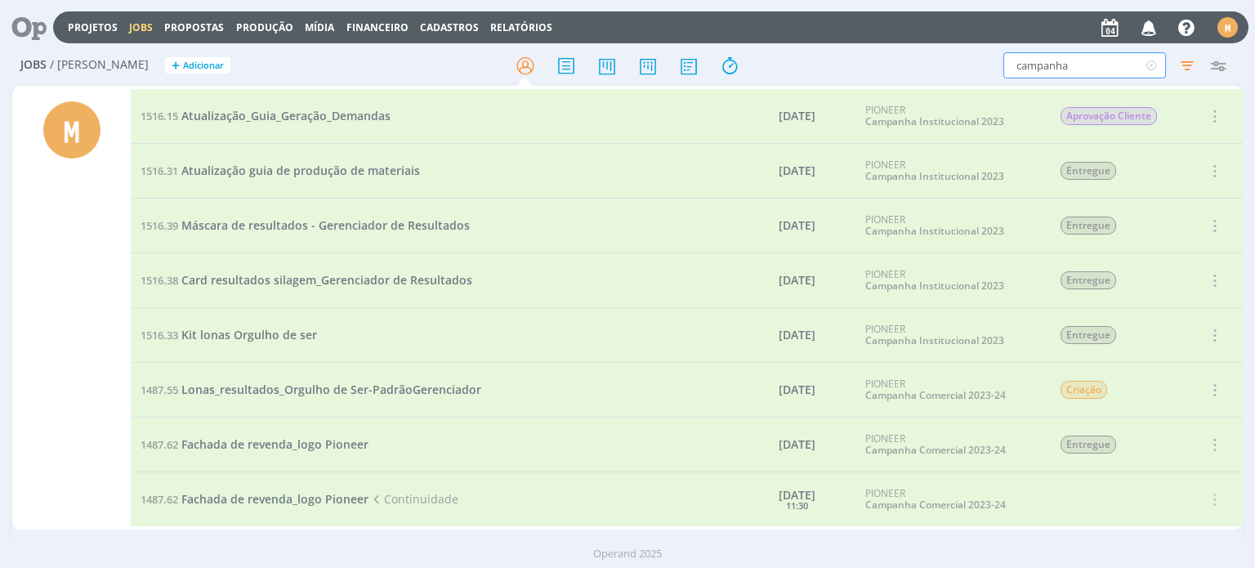
drag, startPoint x: 1072, startPoint y: 68, endPoint x: 909, endPoint y: 82, distance: 164.0
click at [909, 82] on div "Jobs / [PERSON_NAME] + Adicionar campanha Filtros Filtrar Limpar campanha Tipo …" at bounding box center [627, 66] width 1230 height 41
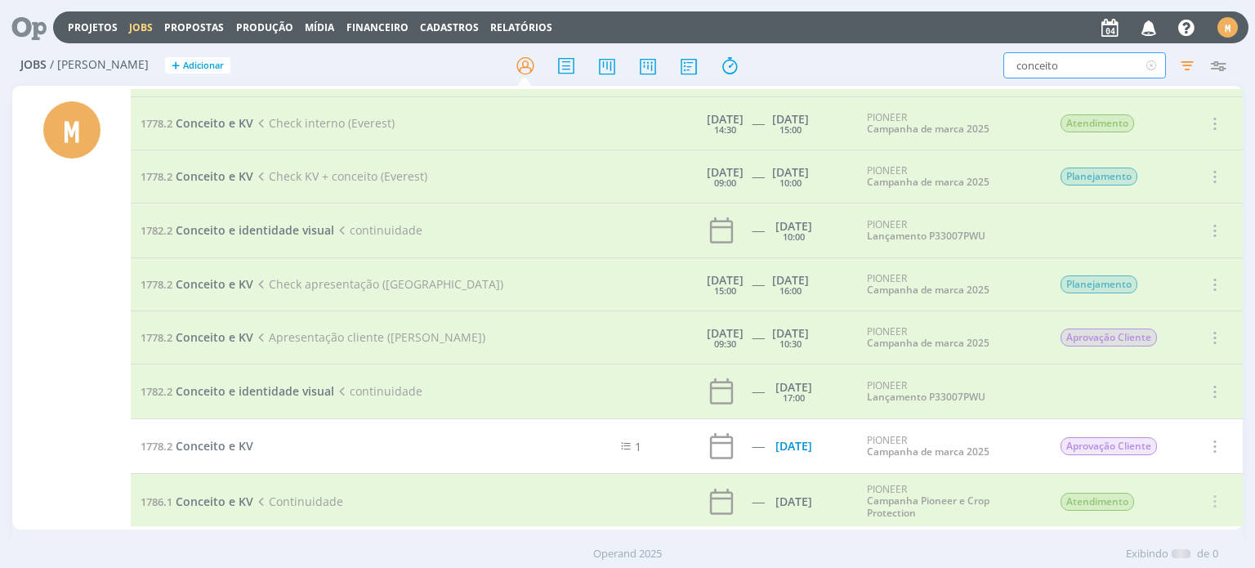
scroll to position [892, 0]
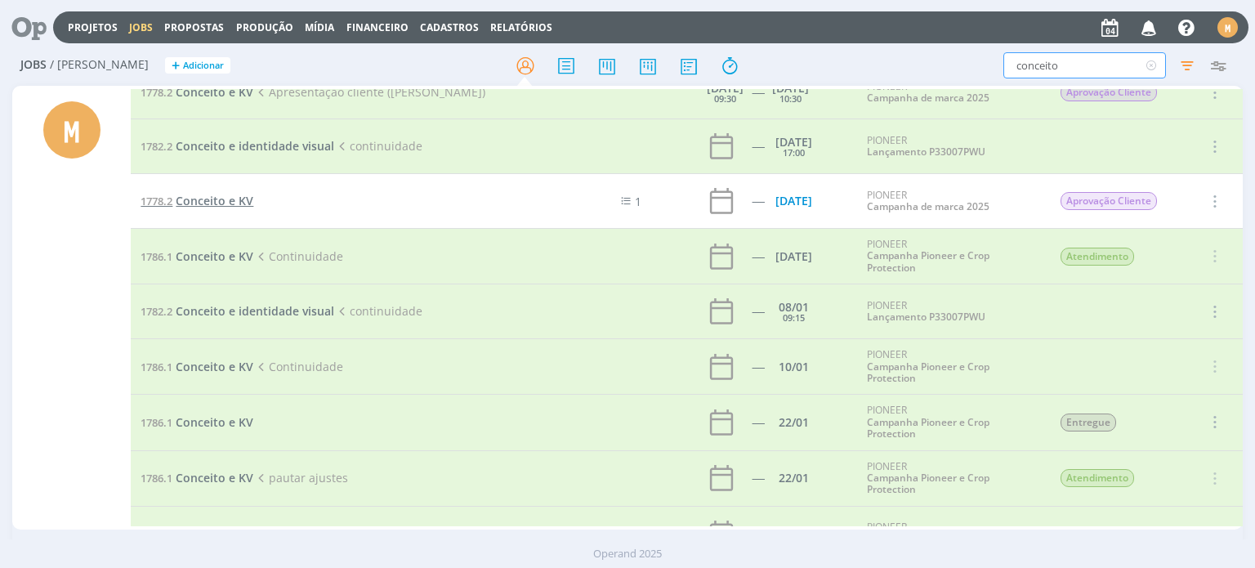
type input "conceito"
click at [226, 202] on span "Conceito e KV" at bounding box center [215, 201] width 78 height 16
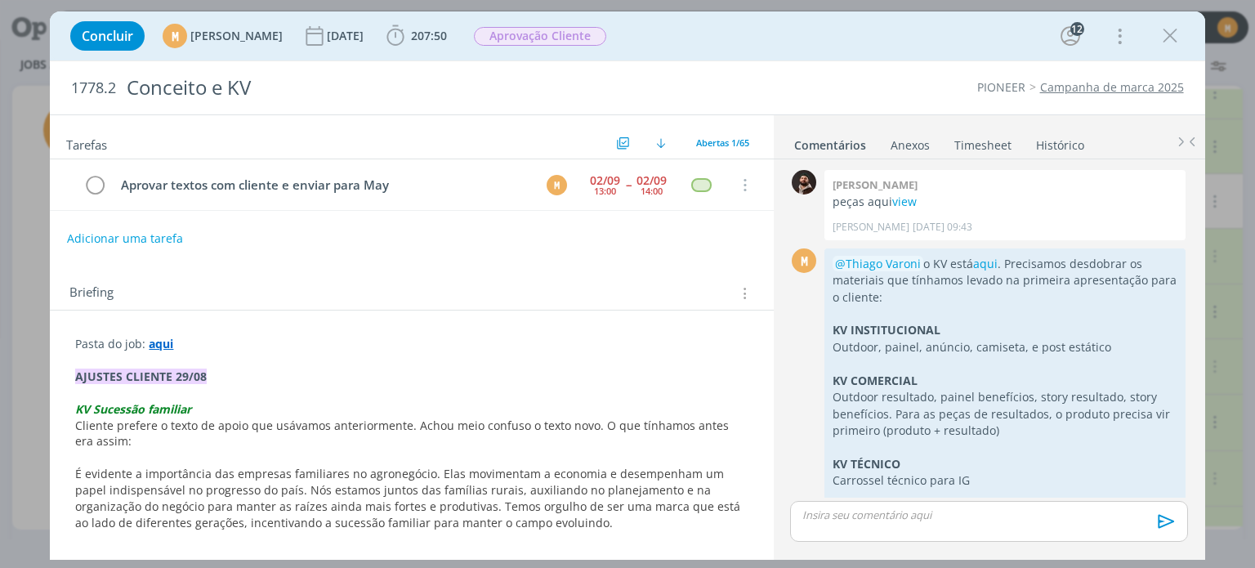
scroll to position [1804, 0]
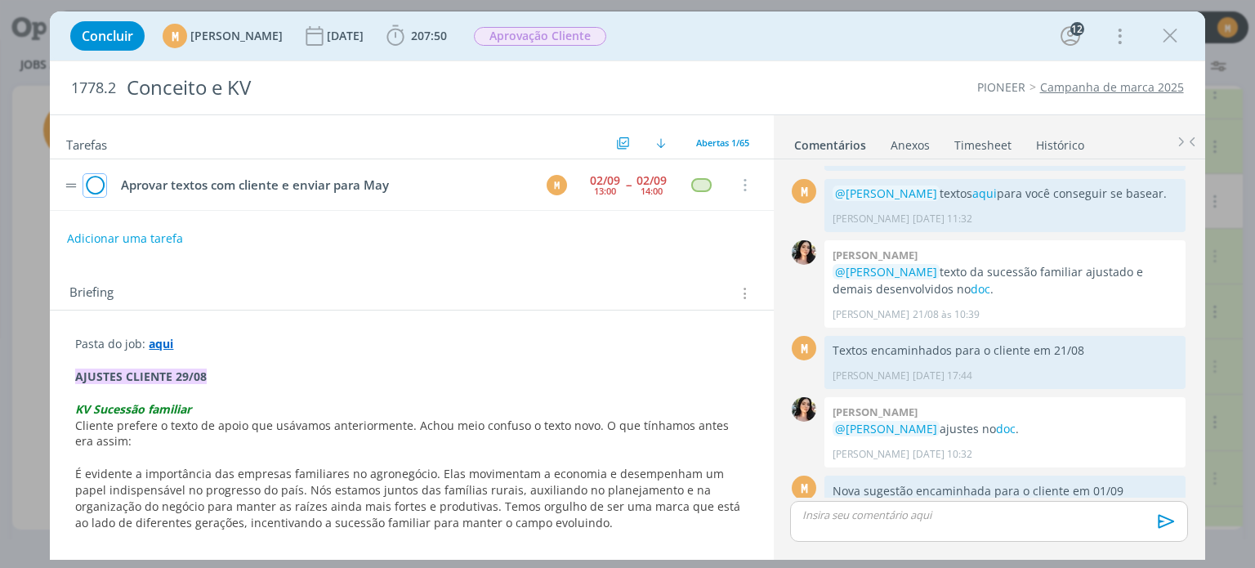
click at [95, 178] on icon "dialog" at bounding box center [94, 185] width 23 height 25
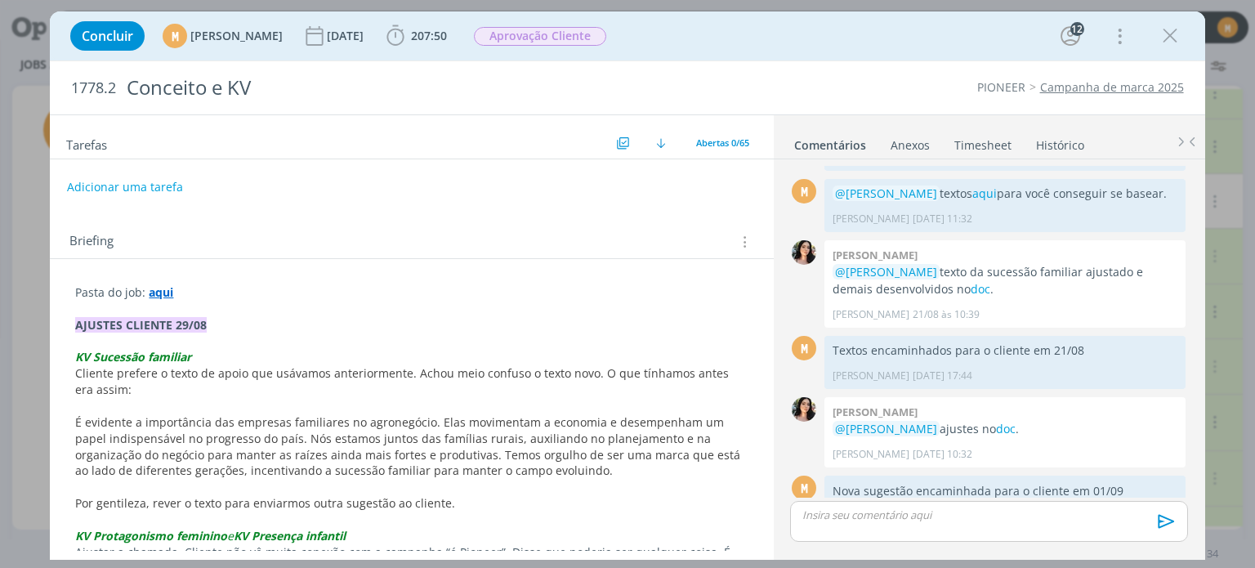
click at [910, 521] on p "dialog" at bounding box center [988, 514] width 371 height 15
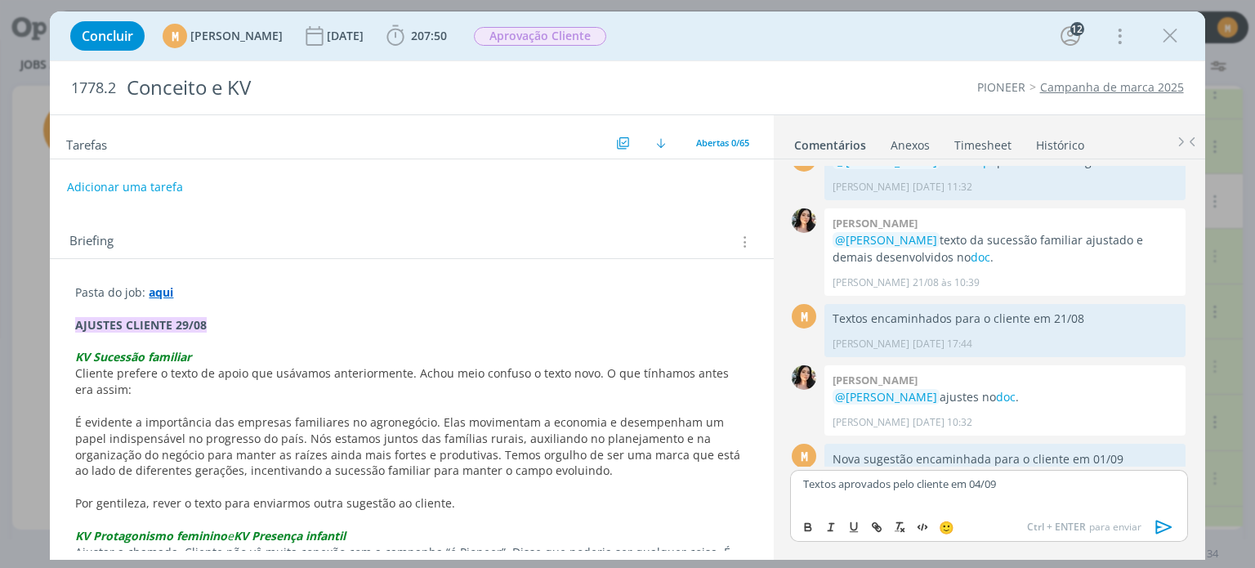
click at [1165, 525] on icon "dialog" at bounding box center [1163, 527] width 16 height 14
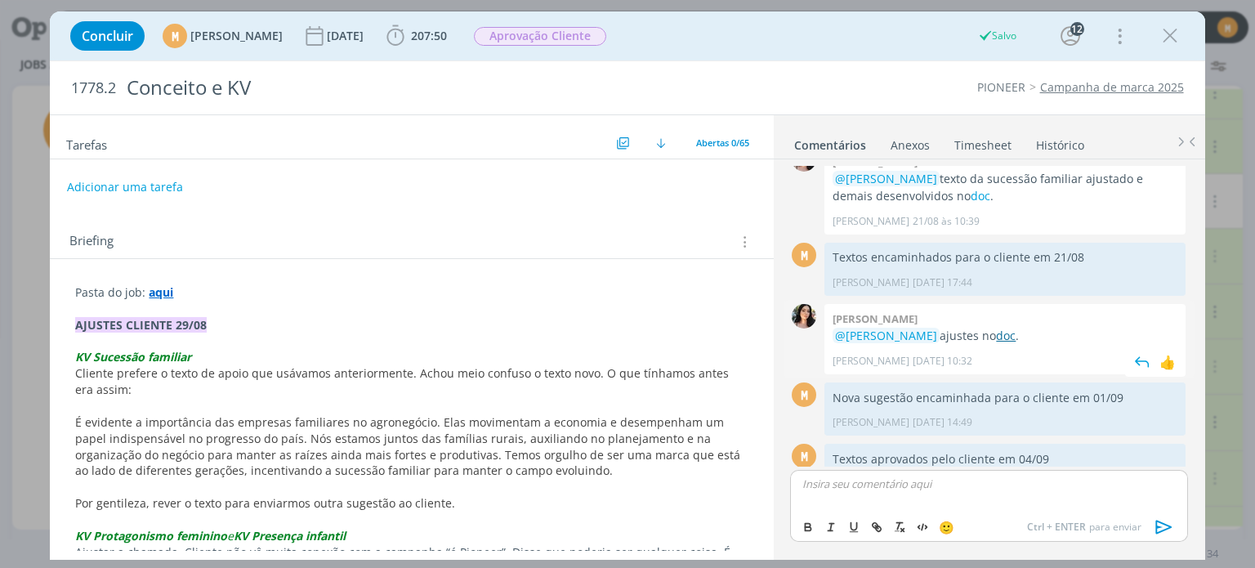
click at [1016, 328] on link "doc" at bounding box center [1006, 336] width 20 height 16
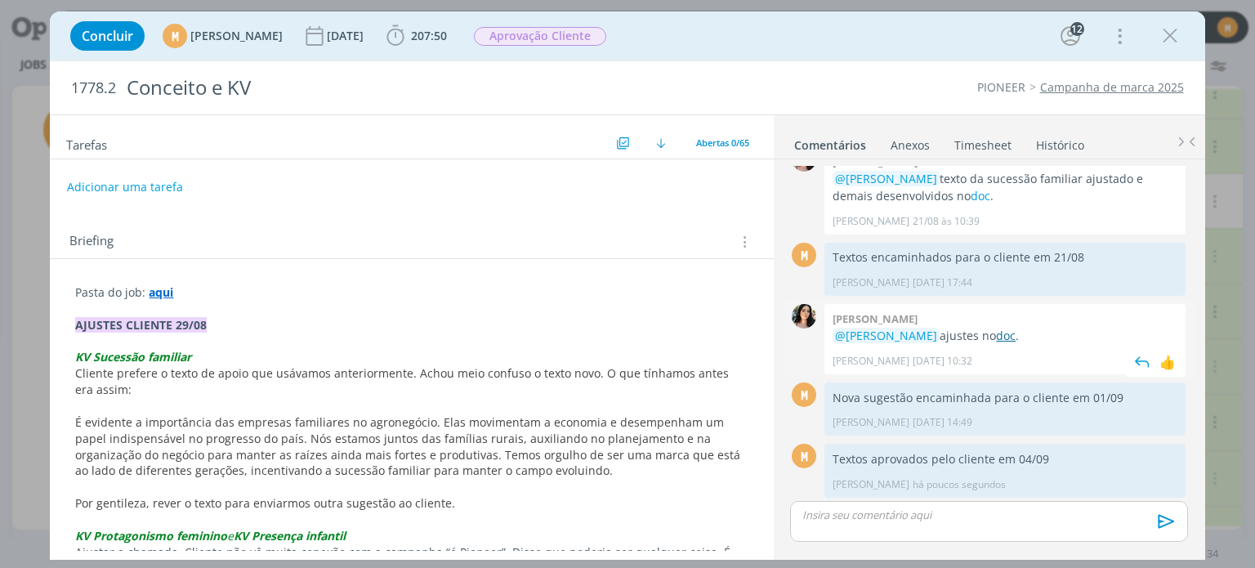
scroll to position [1866, 0]
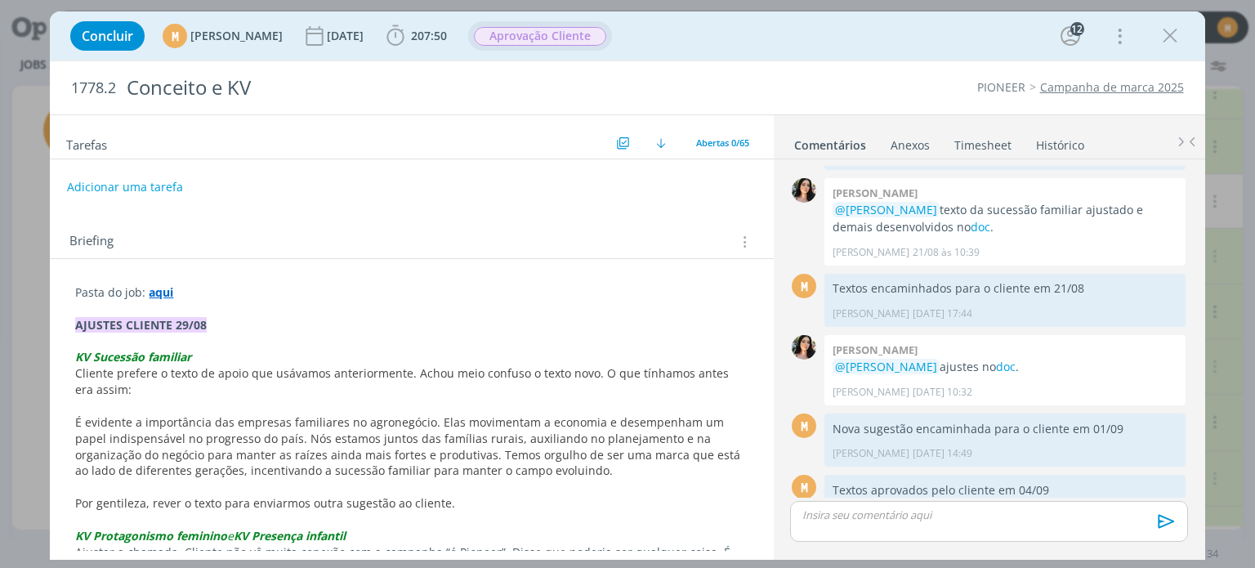
click at [570, 37] on span "Aprovação Cliente" at bounding box center [540, 36] width 132 height 19
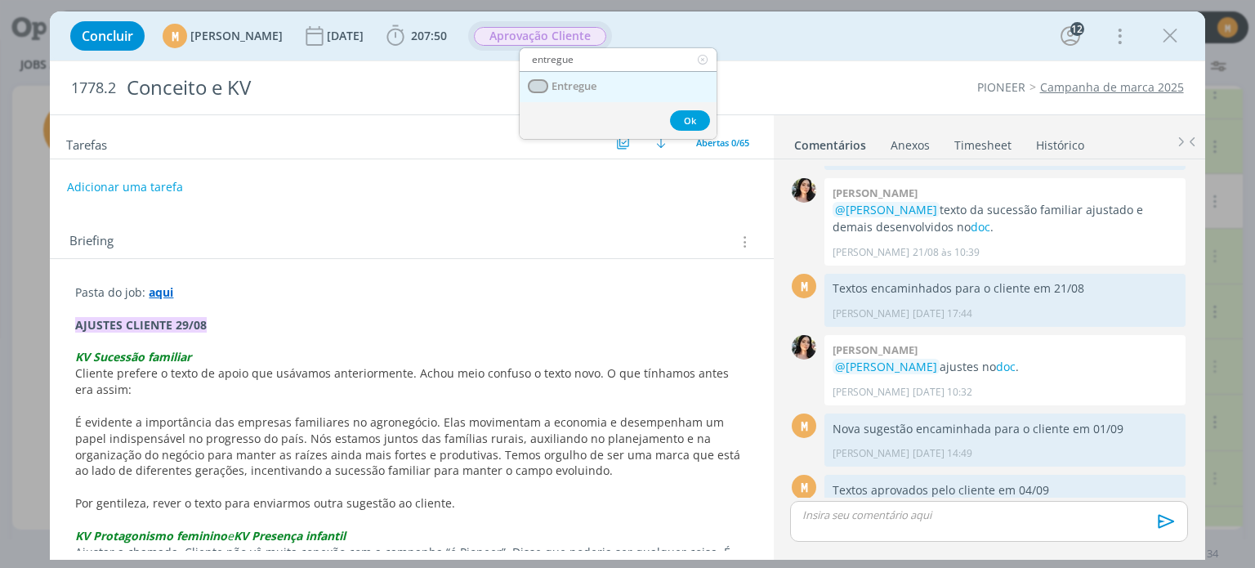
type input "entregue"
click at [579, 86] on span "Entregue" at bounding box center [574, 86] width 45 height 13
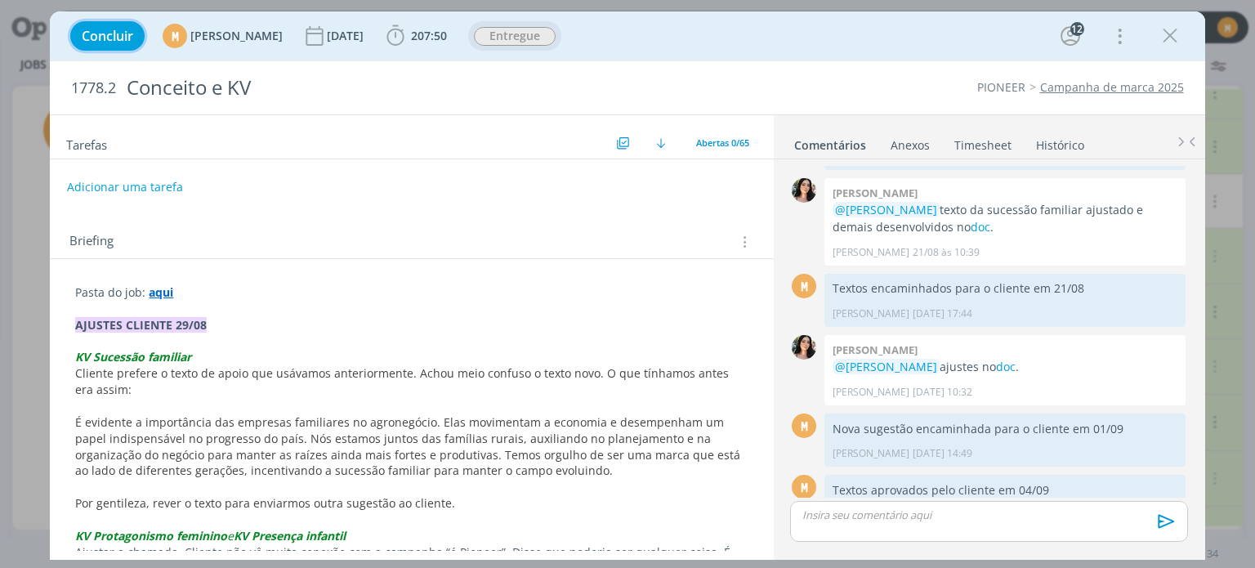
click at [92, 39] on span "Concluir" at bounding box center [107, 35] width 51 height 13
